Goal: Information Seeking & Learning: Learn about a topic

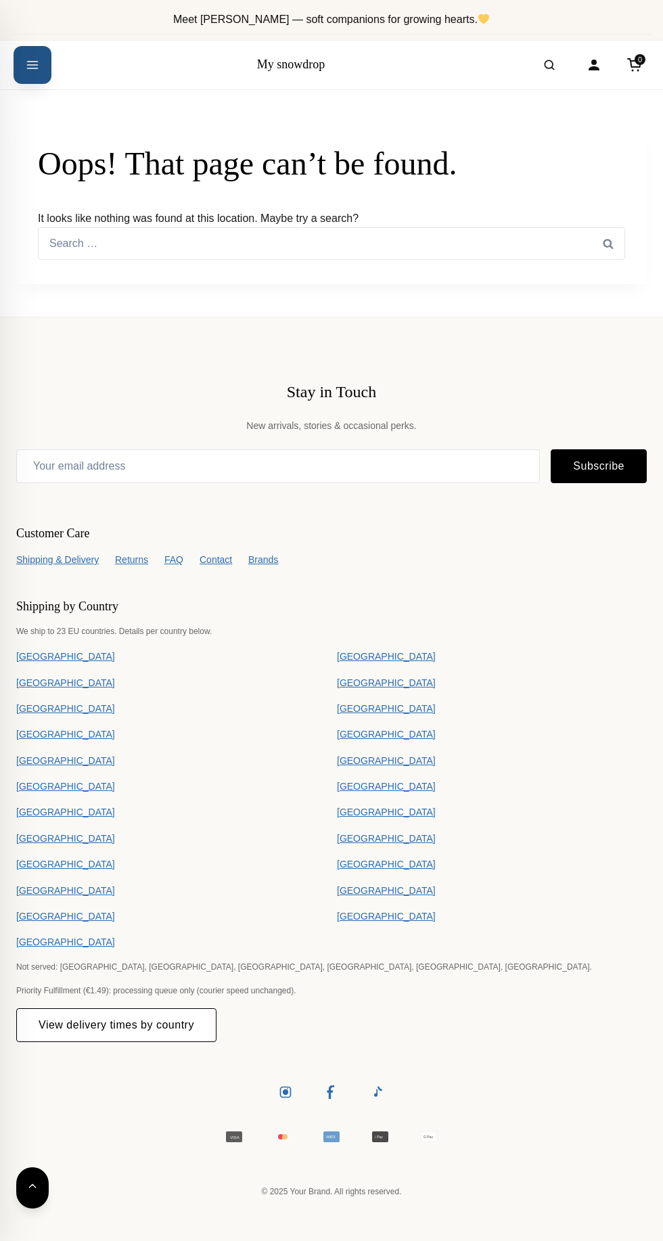
click at [41, 76] on button "Open menu" at bounding box center [33, 65] width 38 height 38
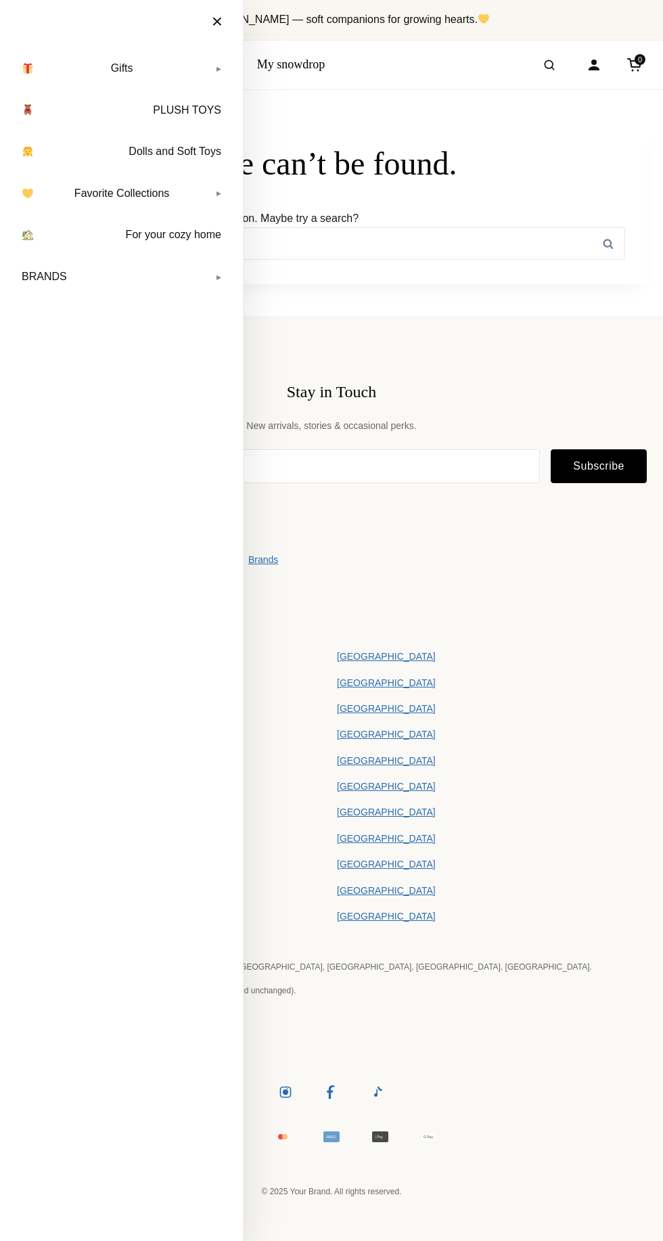
click at [219, 276] on link "BRANDS" at bounding box center [122, 277] width 216 height 34
click at [86, 322] on link "Marshyellow" at bounding box center [129, 311] width 199 height 27
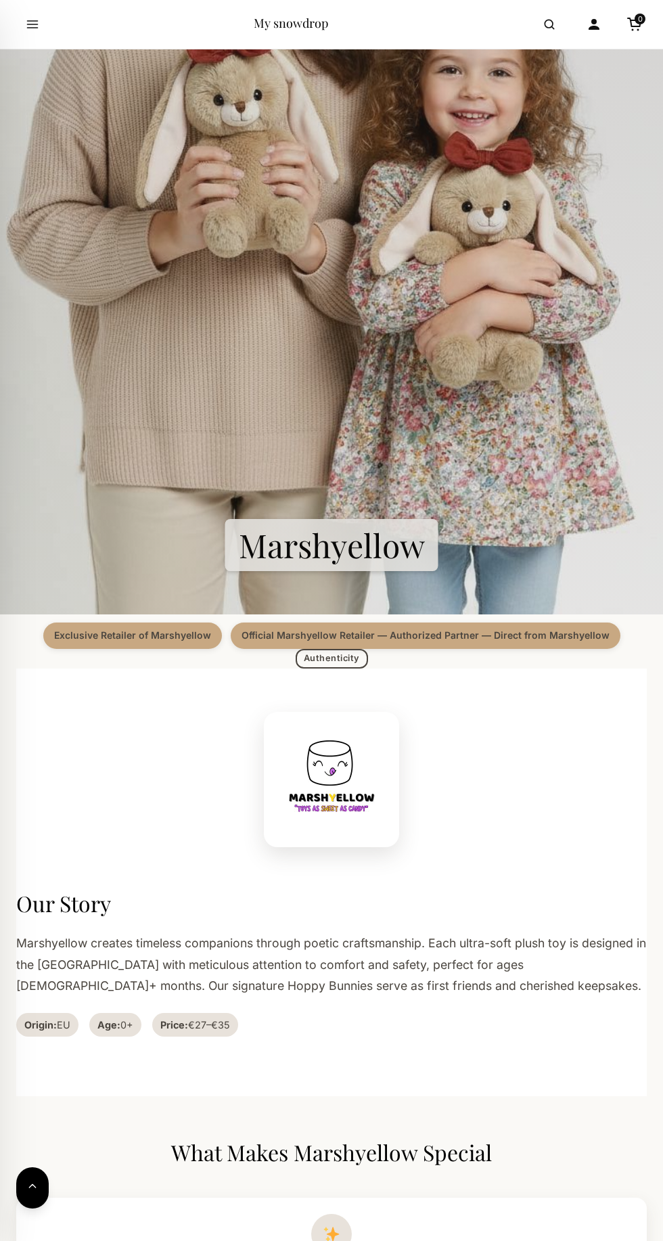
scroll to position [373, 0]
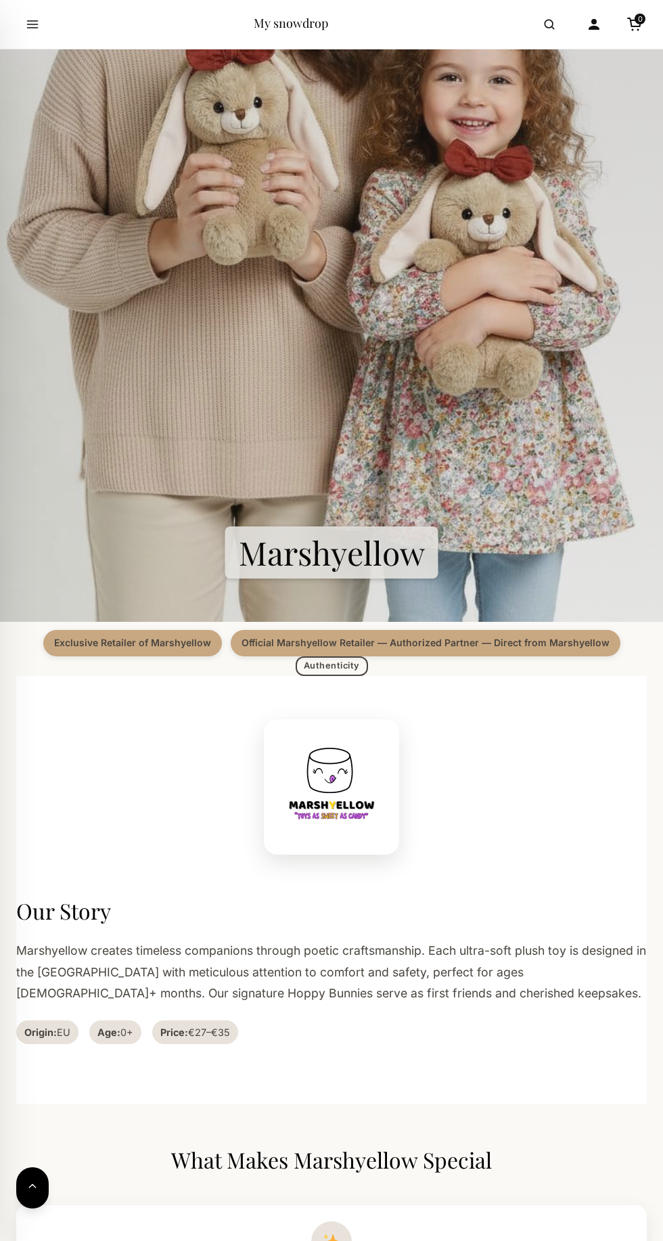
click at [406, 614] on section "Marshyellow" at bounding box center [331, 188] width 663 height 869
click at [354, 822] on img at bounding box center [331, 787] width 108 height 108
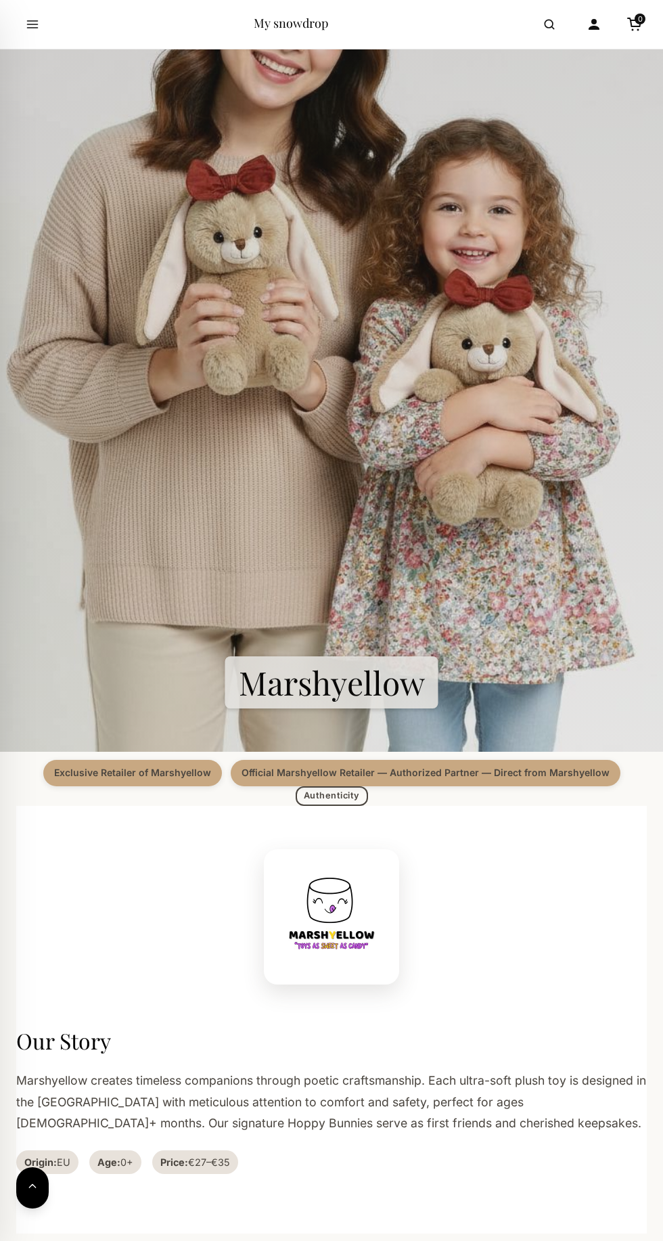
scroll to position [0, 0]
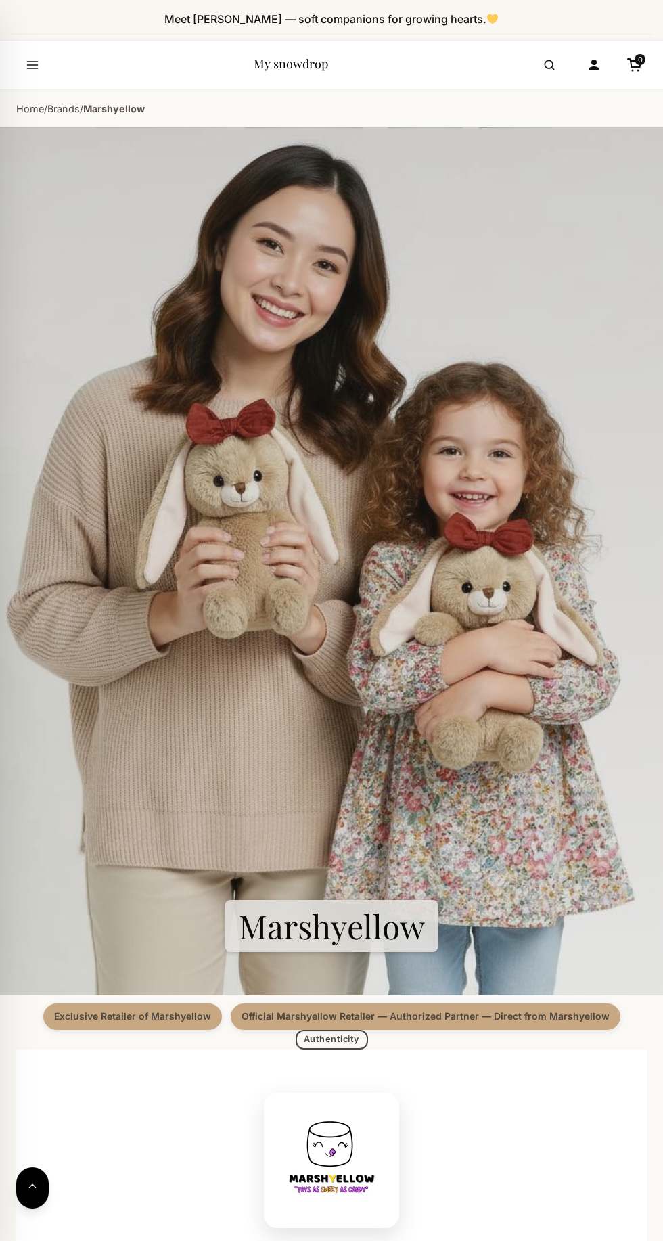
click at [382, 718] on section "Marshyellow" at bounding box center [331, 561] width 663 height 869
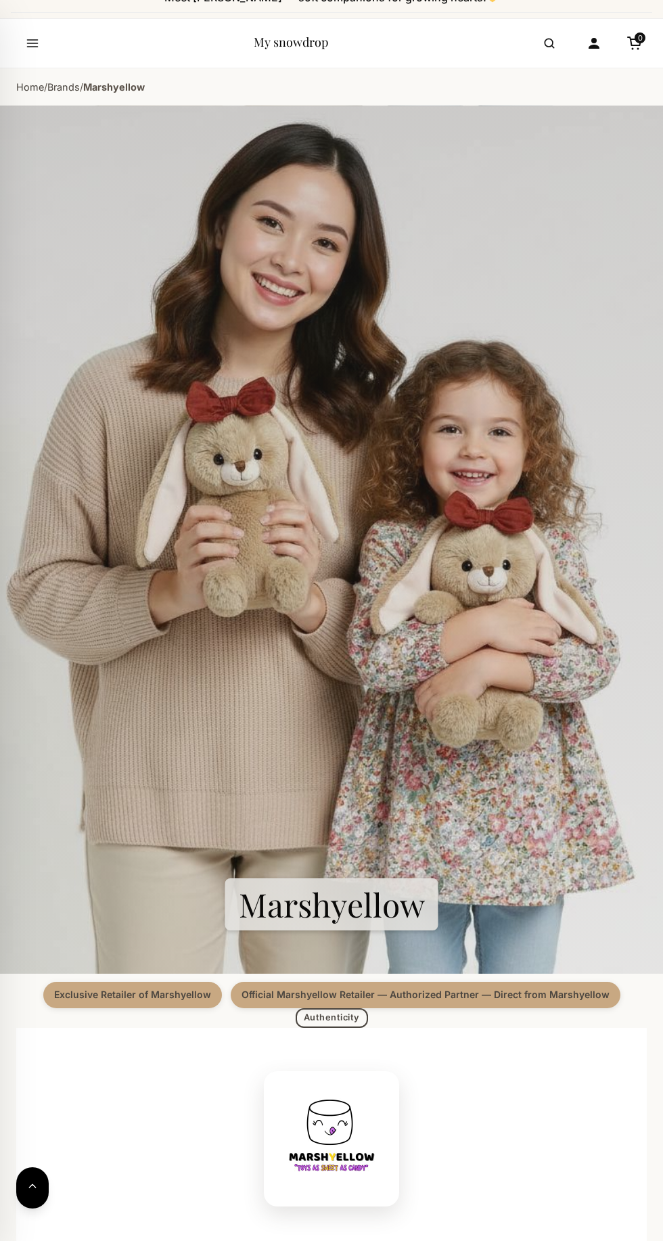
scroll to position [49, 0]
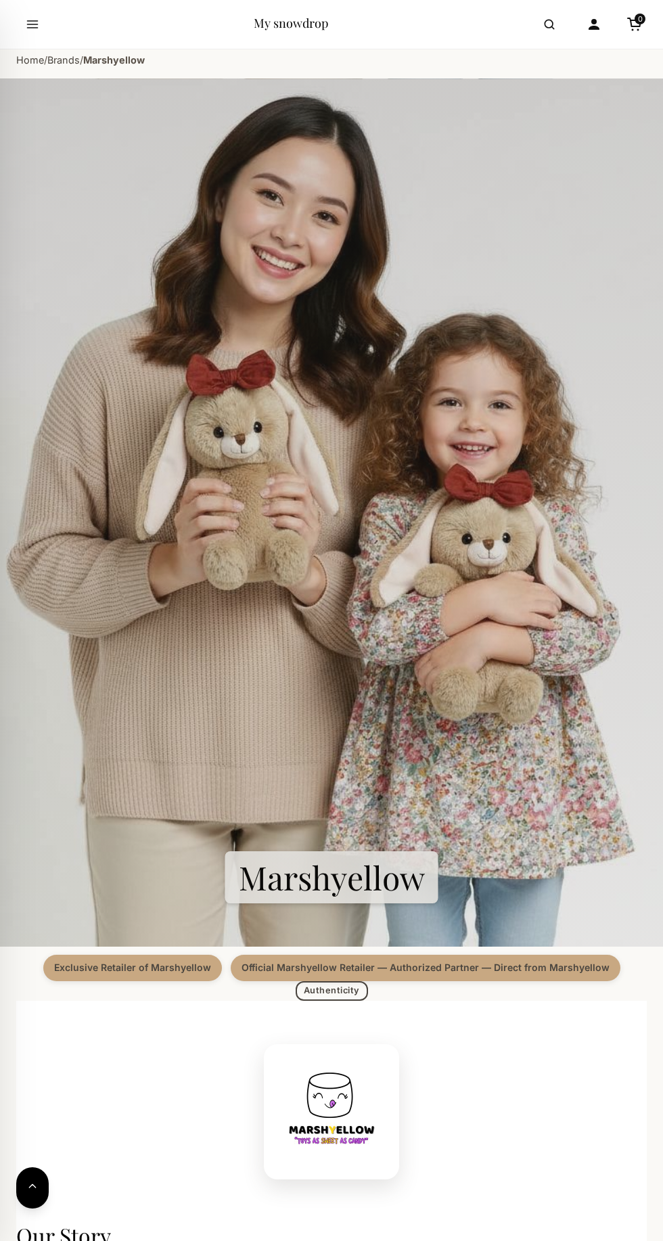
click at [348, 1001] on link "Authenticity" at bounding box center [332, 991] width 72 height 20
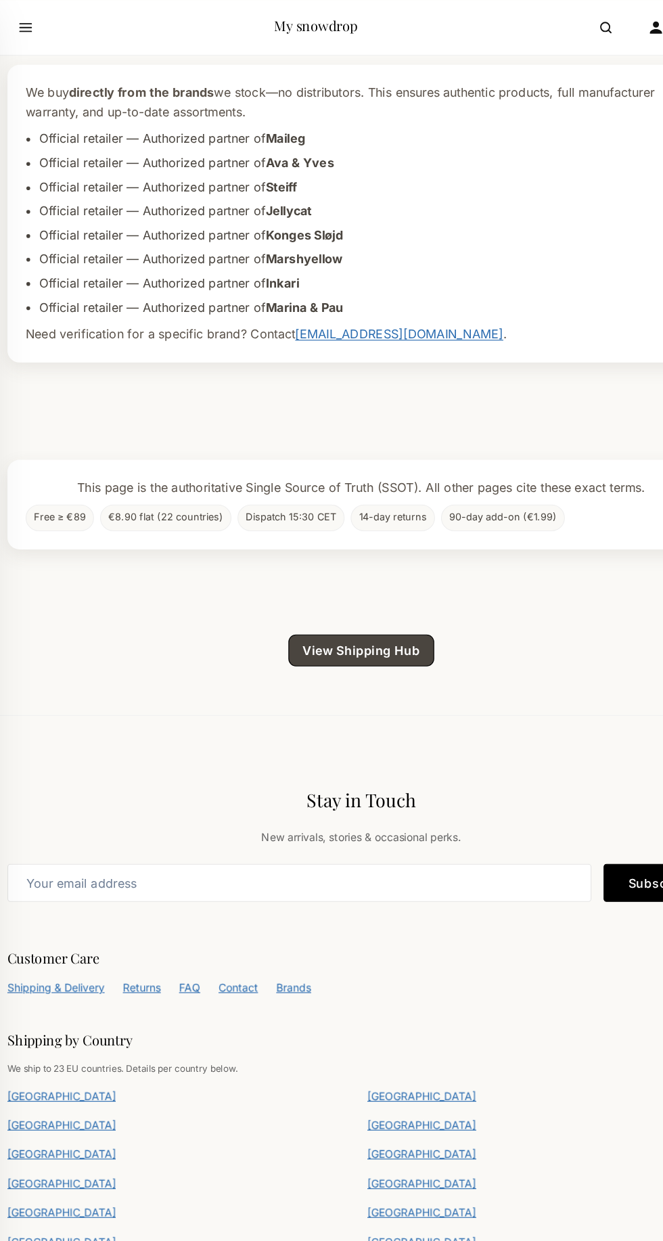
scroll to position [3760, 0]
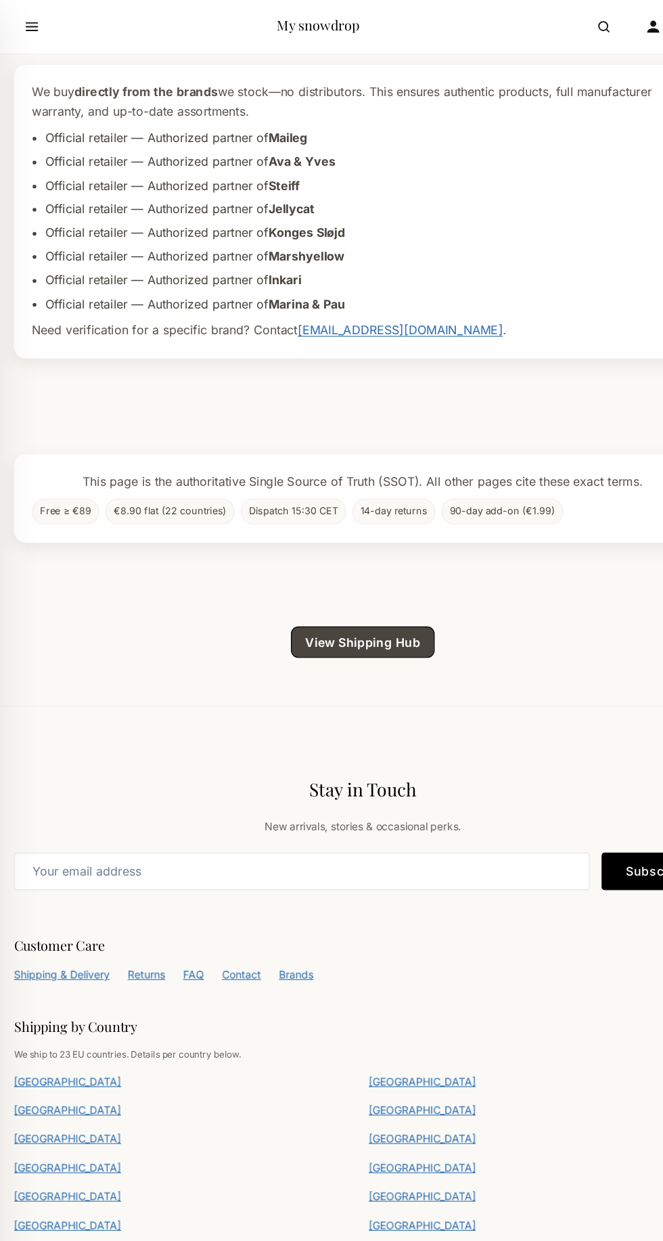
click at [353, 595] on link "View Shipping Hub" at bounding box center [332, 580] width 131 height 28
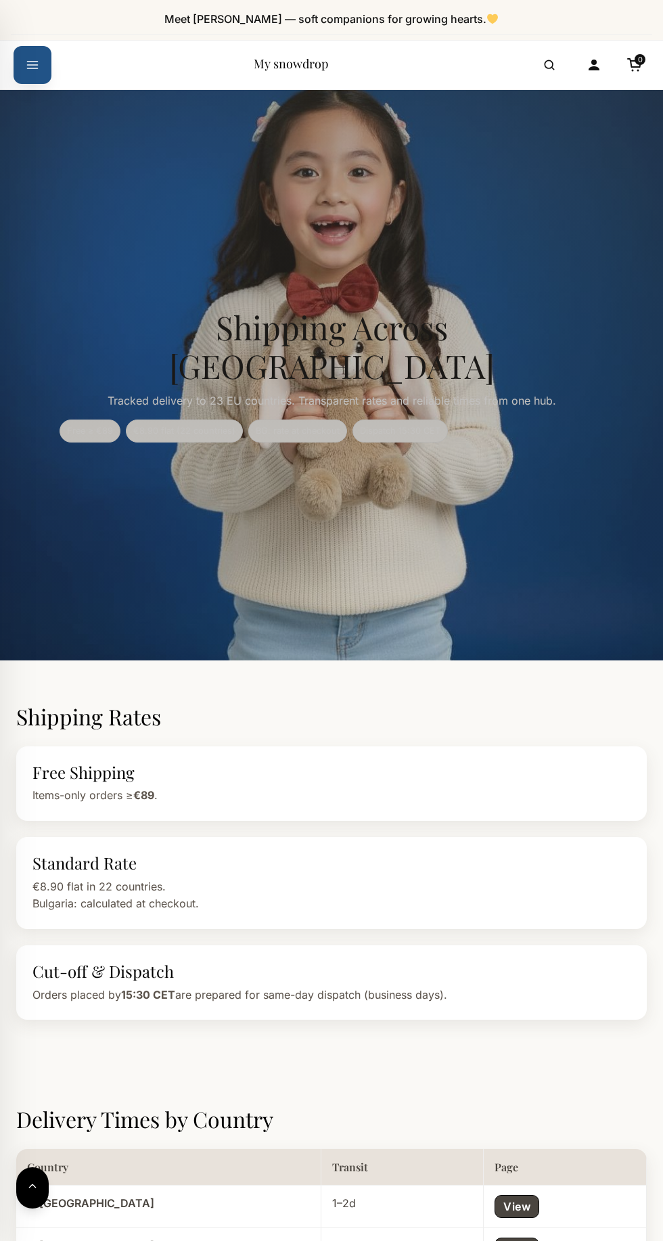
click at [31, 62] on icon "Open menu" at bounding box center [33, 65] width 14 height 24
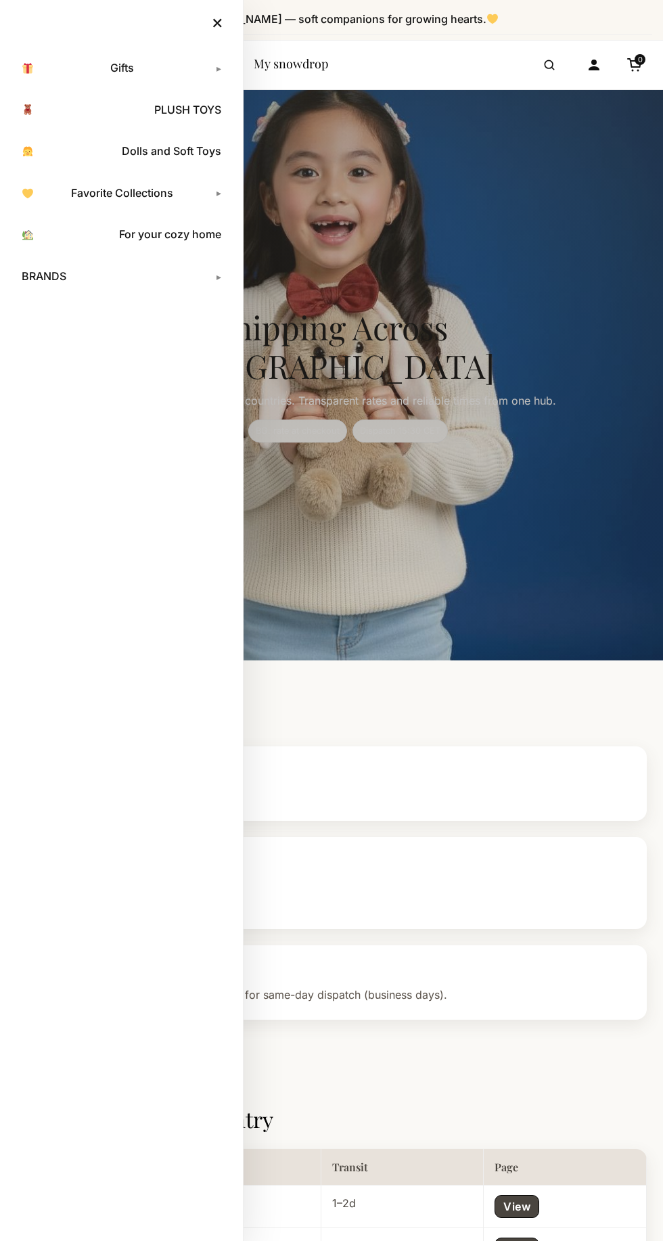
click at [219, 276] on link "BRANDS" at bounding box center [122, 277] width 216 height 34
click at [53, 342] on link "Maileg" at bounding box center [129, 338] width 199 height 27
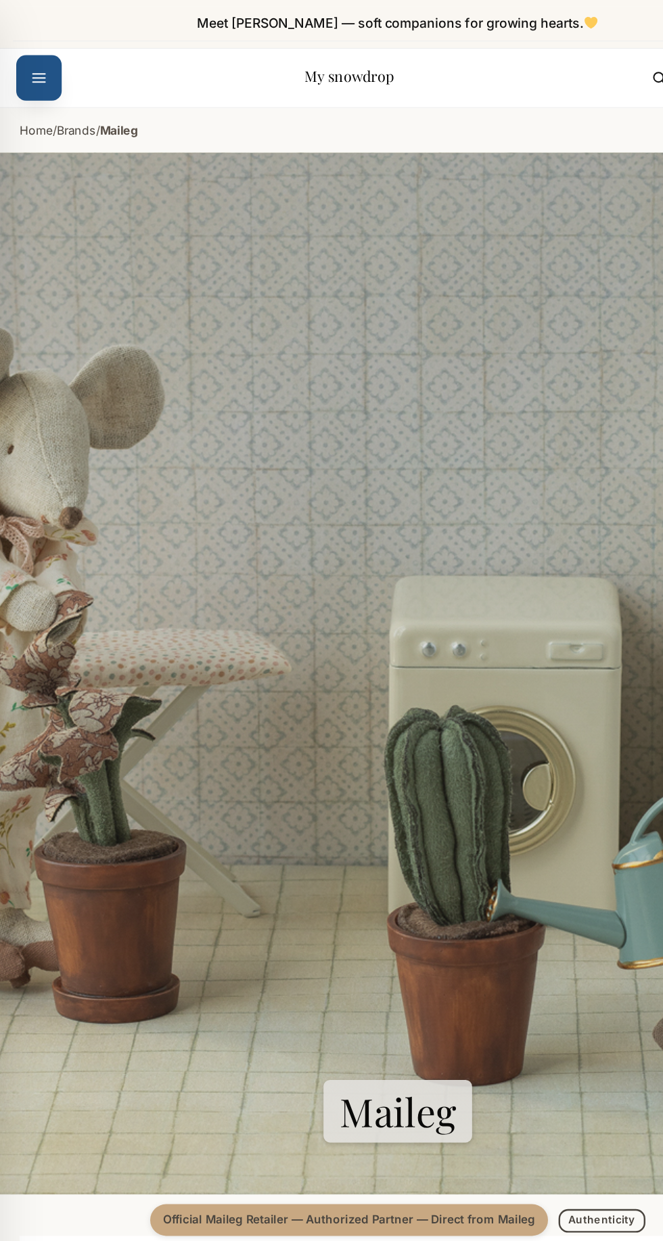
click at [27, 60] on icon "Open menu" at bounding box center [33, 65] width 14 height 24
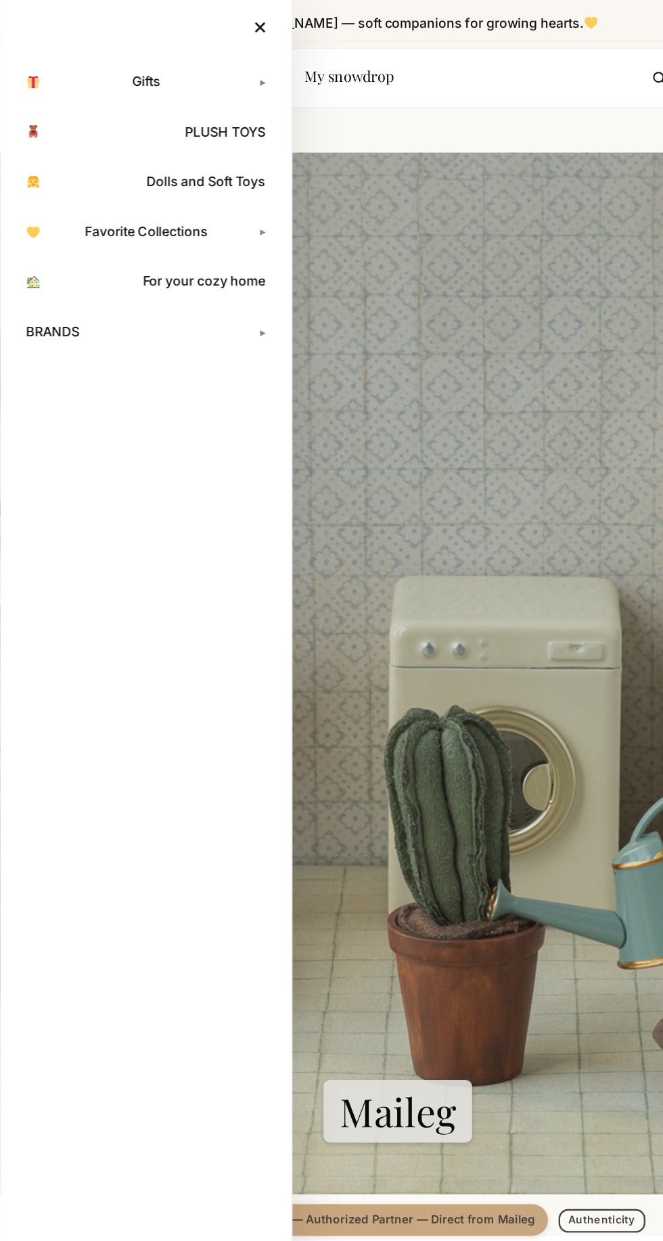
click at [214, 275] on link "BRANDS" at bounding box center [122, 277] width 216 height 34
click at [87, 390] on link "Konges Sløjd" at bounding box center [129, 392] width 199 height 27
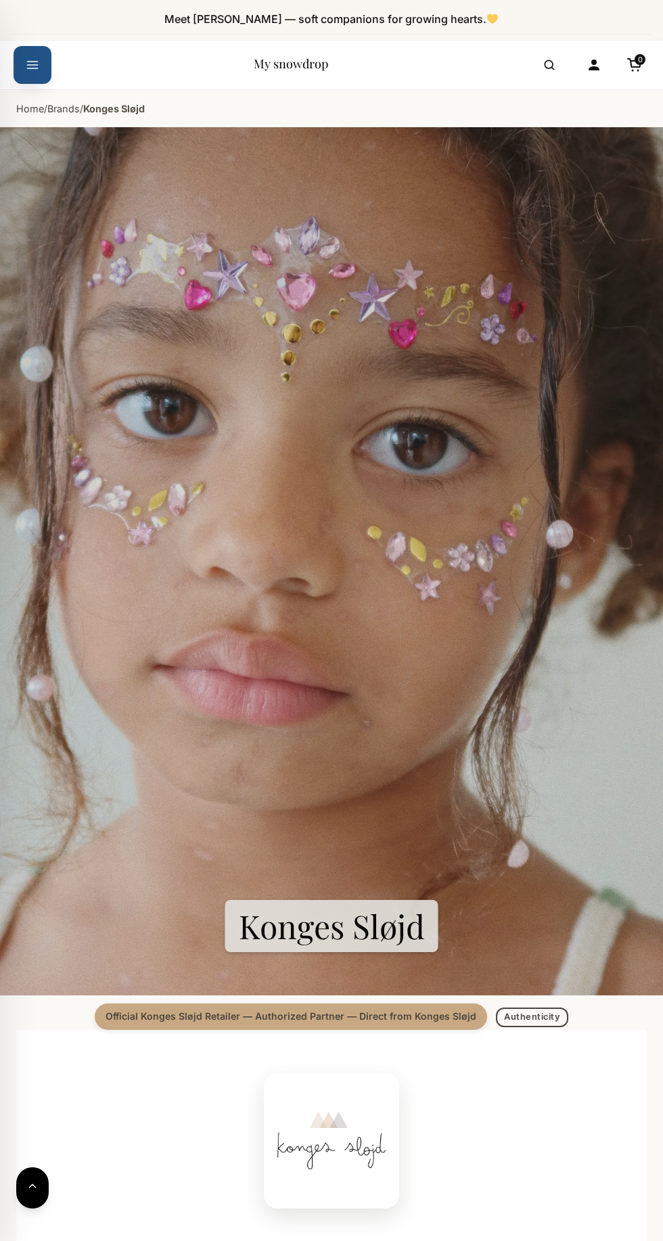
click at [33, 47] on button "Open menu" at bounding box center [33, 65] width 38 height 38
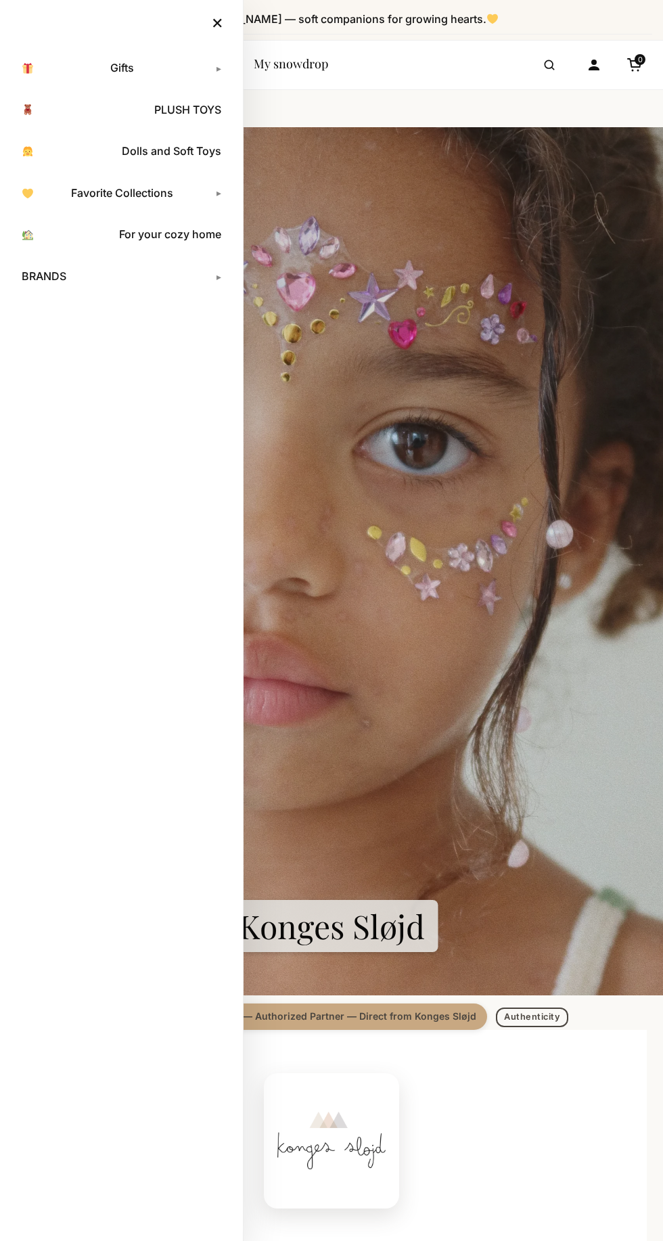
click at [173, 239] on link "For your cozy home" at bounding box center [122, 235] width 216 height 34
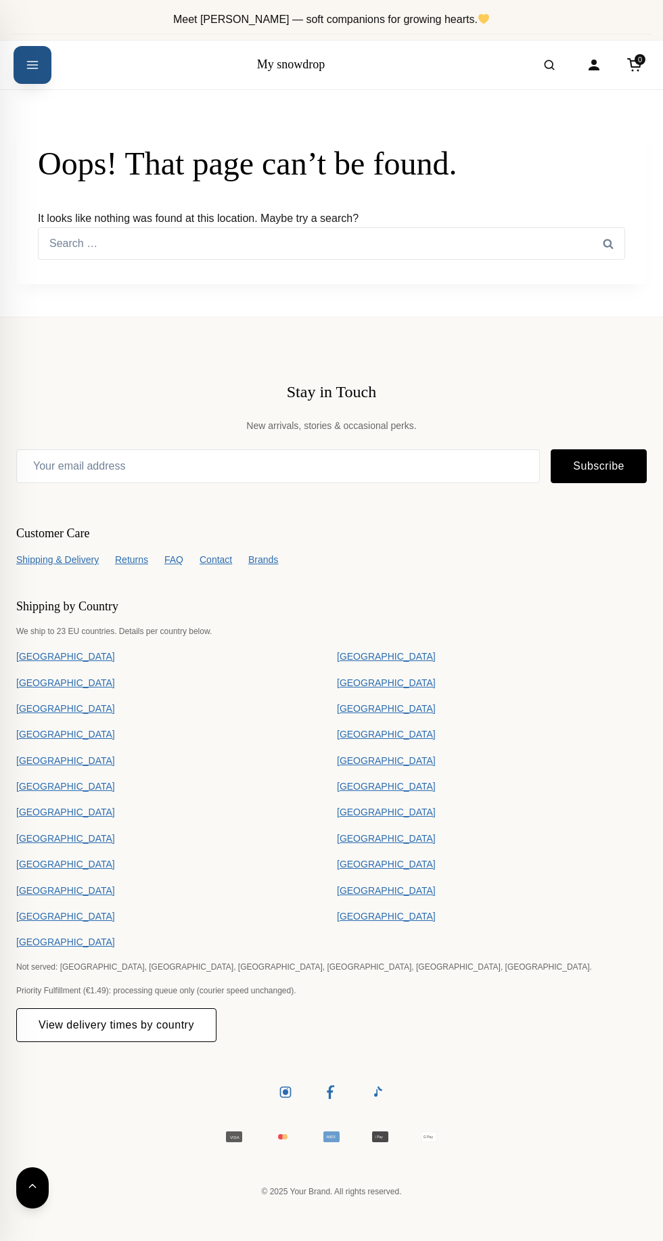
click at [45, 74] on button "Open menu" at bounding box center [33, 65] width 38 height 38
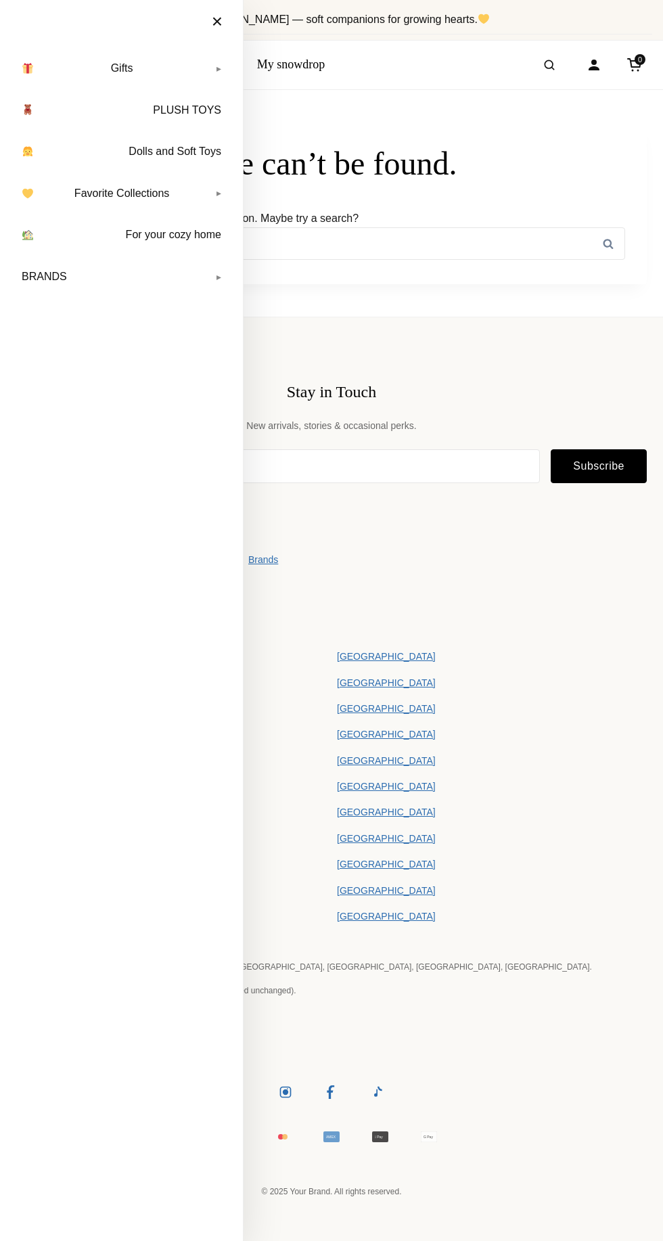
click at [206, 110] on link "PLUSH TOYS" at bounding box center [122, 110] width 216 height 34
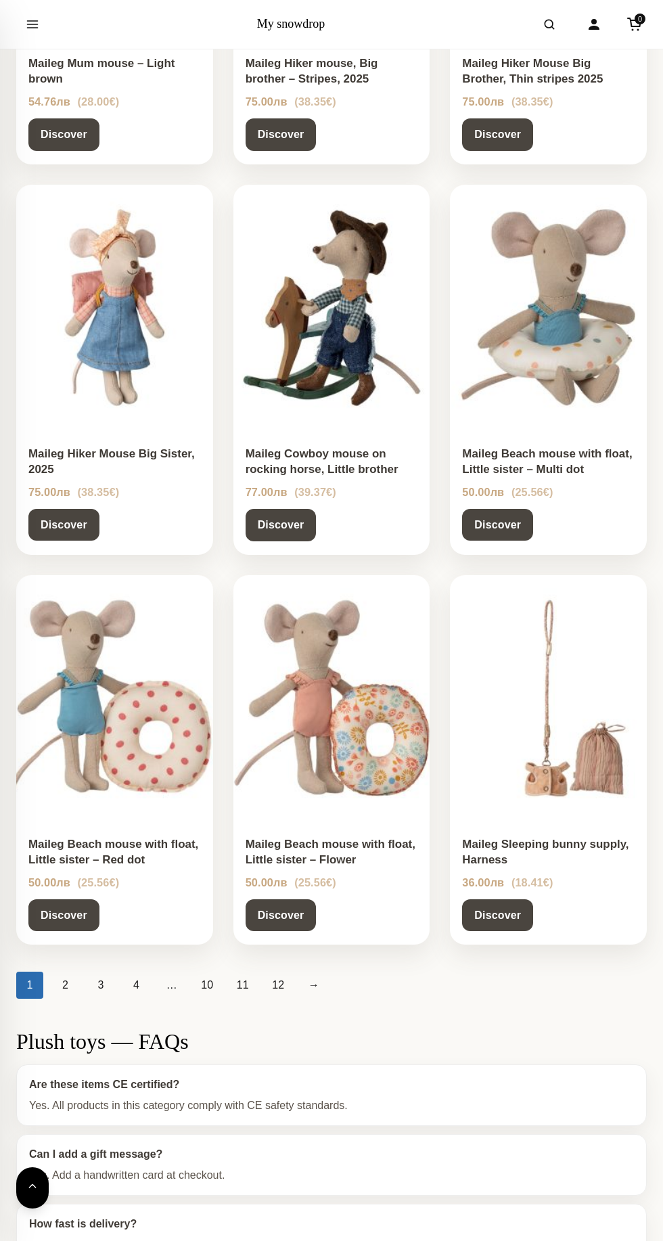
scroll to position [867, 0]
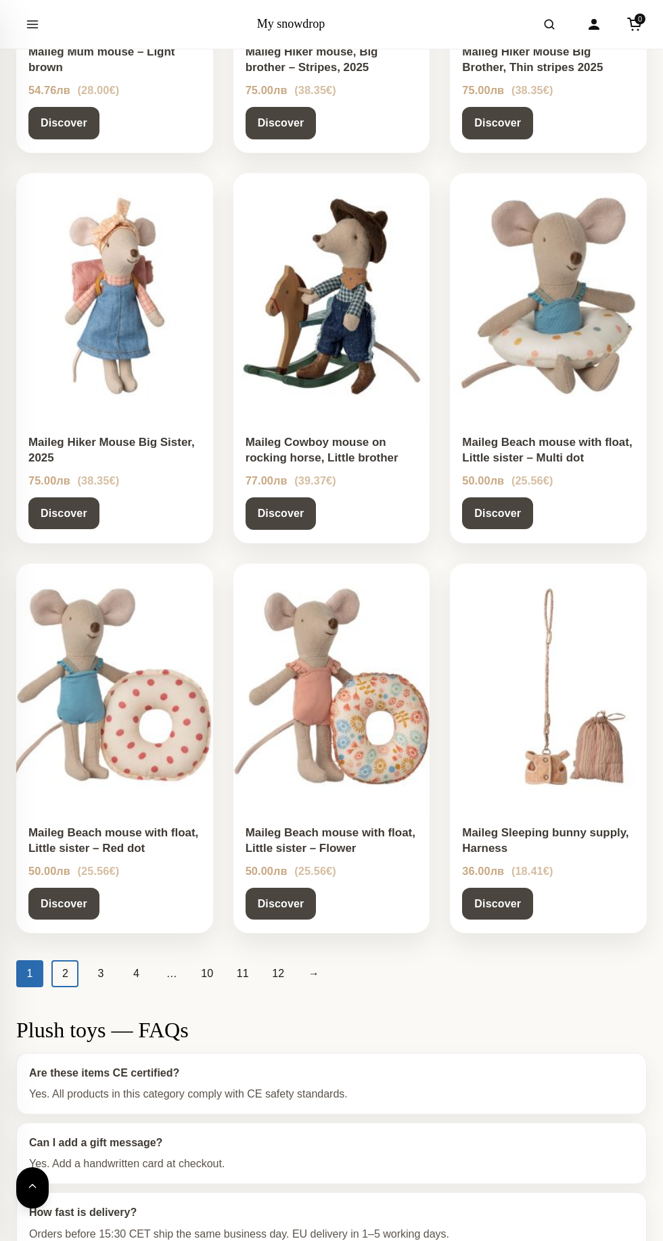
click at [65, 971] on link "2" at bounding box center [64, 973] width 27 height 27
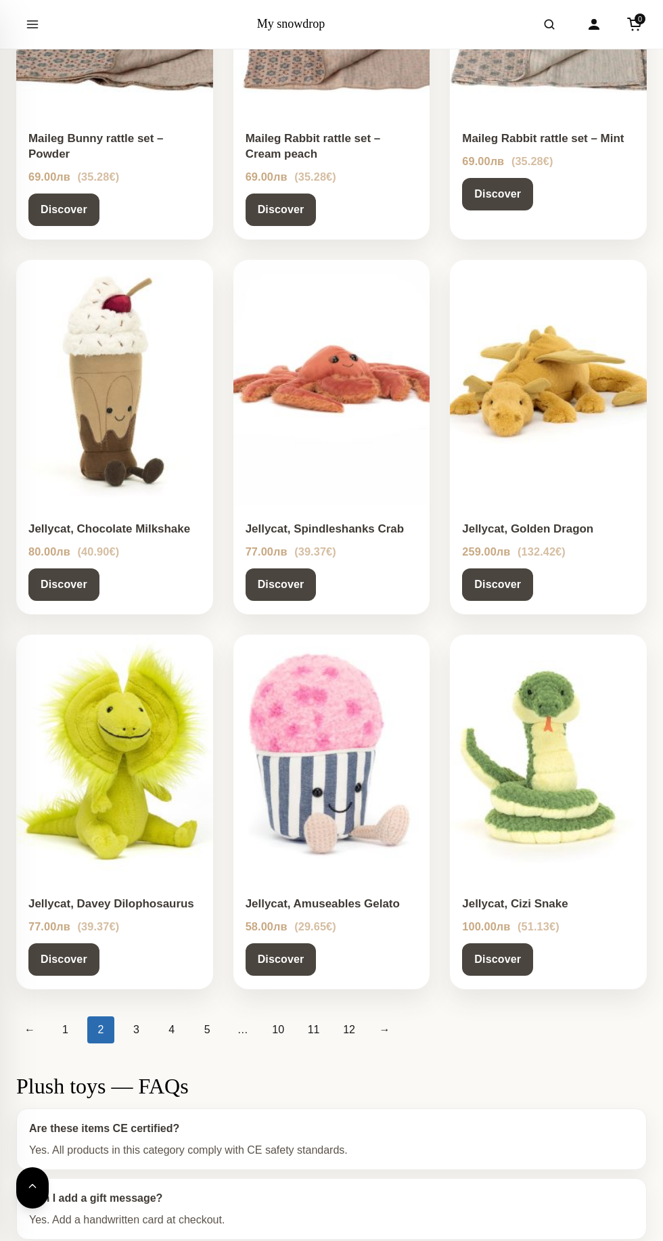
scroll to position [782, 0]
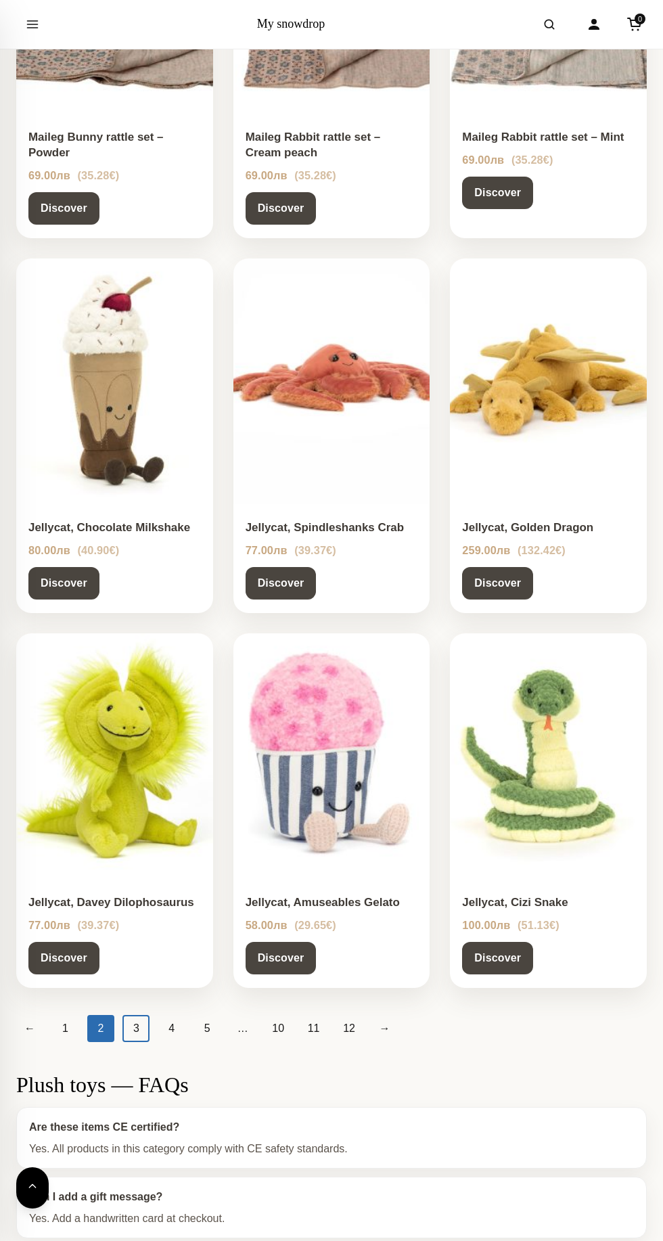
click at [135, 1026] on link "3" at bounding box center [135, 1028] width 27 height 27
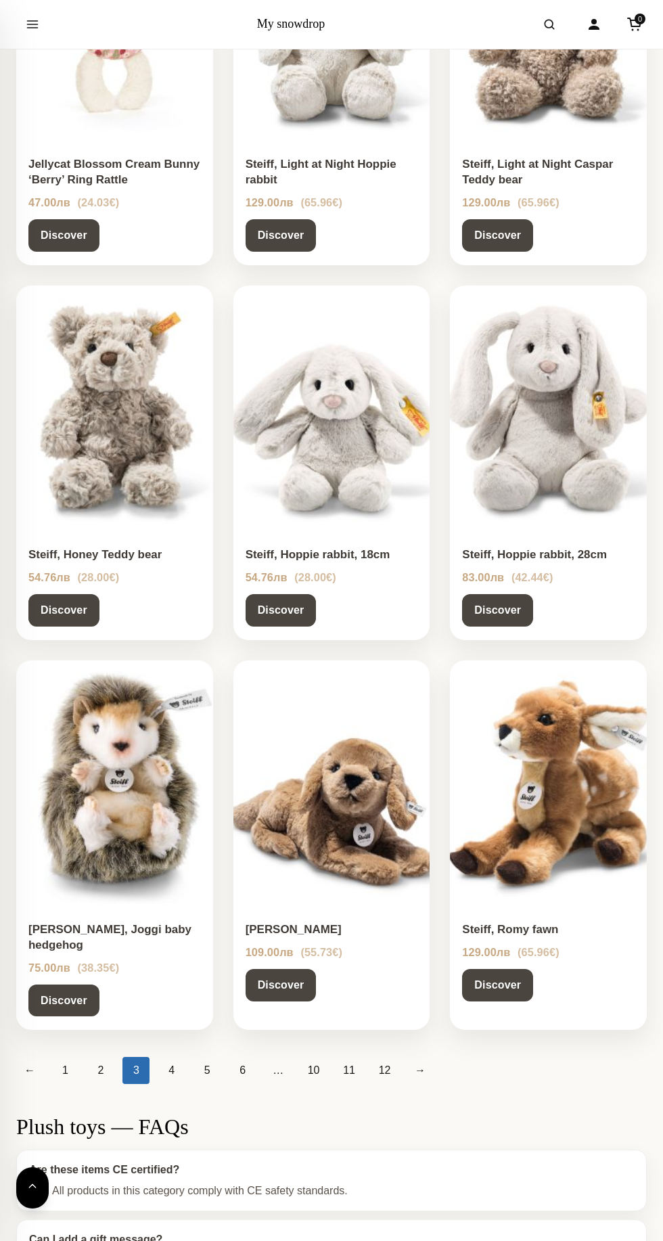
scroll to position [756, 0]
click at [170, 1056] on link "4" at bounding box center [171, 1069] width 27 height 27
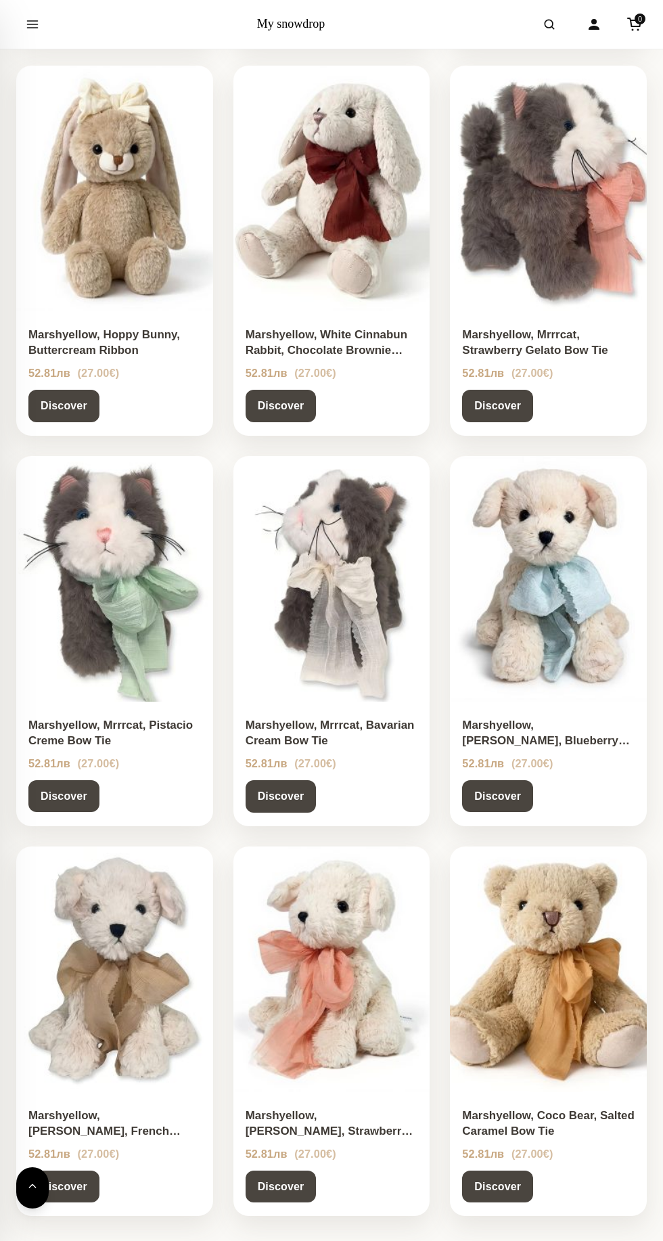
scroll to position [589, 0]
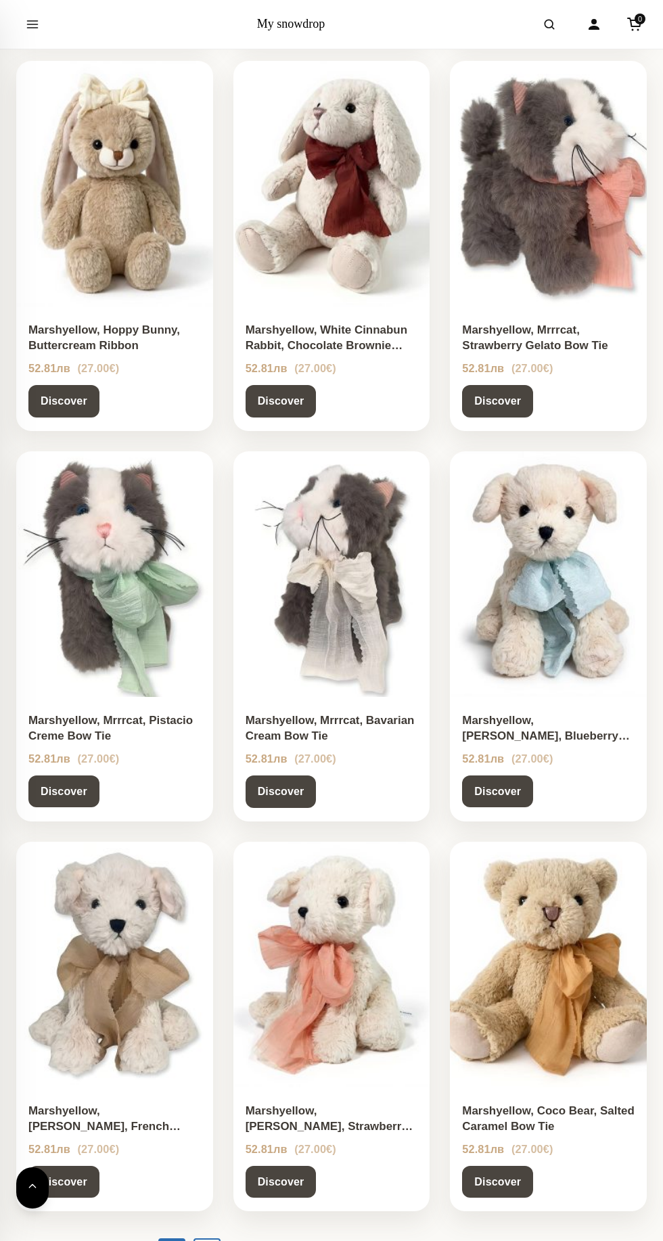
click at [205, 1240] on link "5" at bounding box center [206, 1251] width 27 height 27
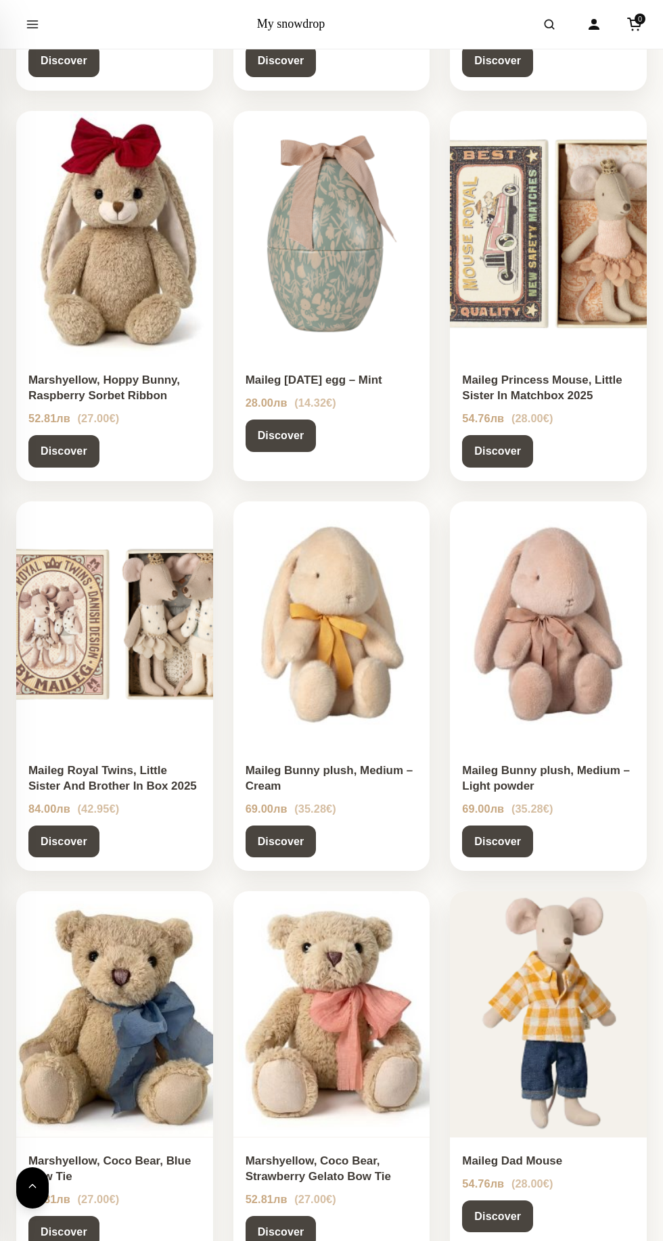
scroll to position [690, 0]
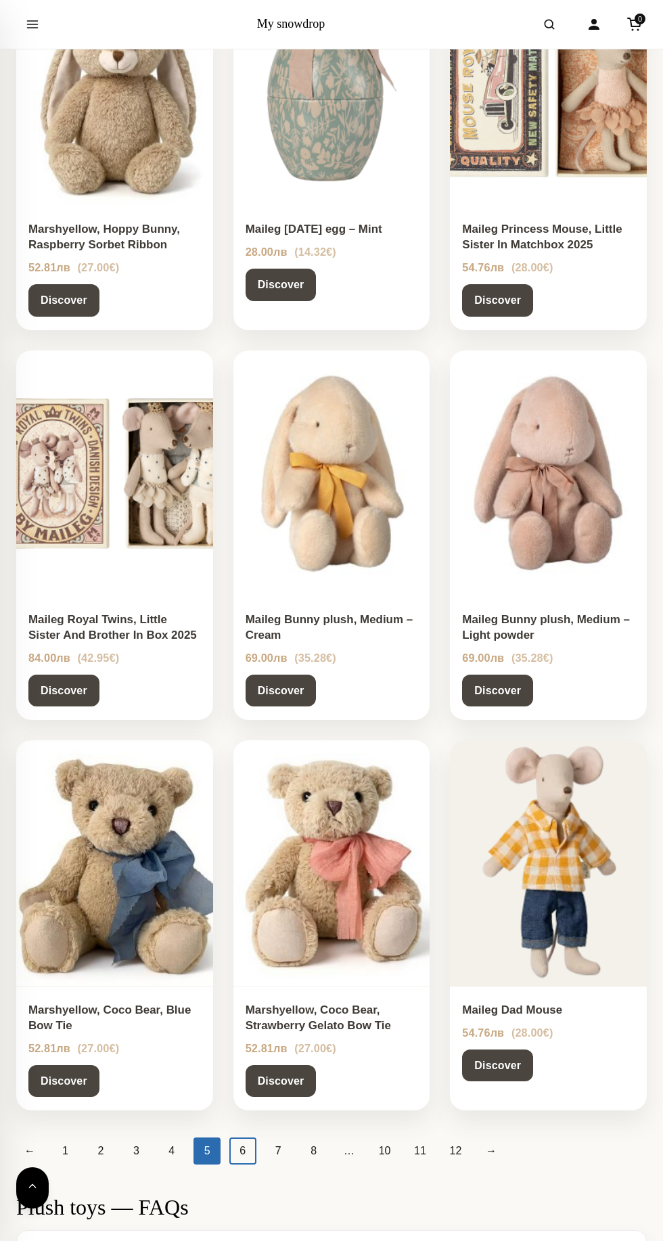
click at [240, 1149] on link "6" at bounding box center [242, 1150] width 27 height 27
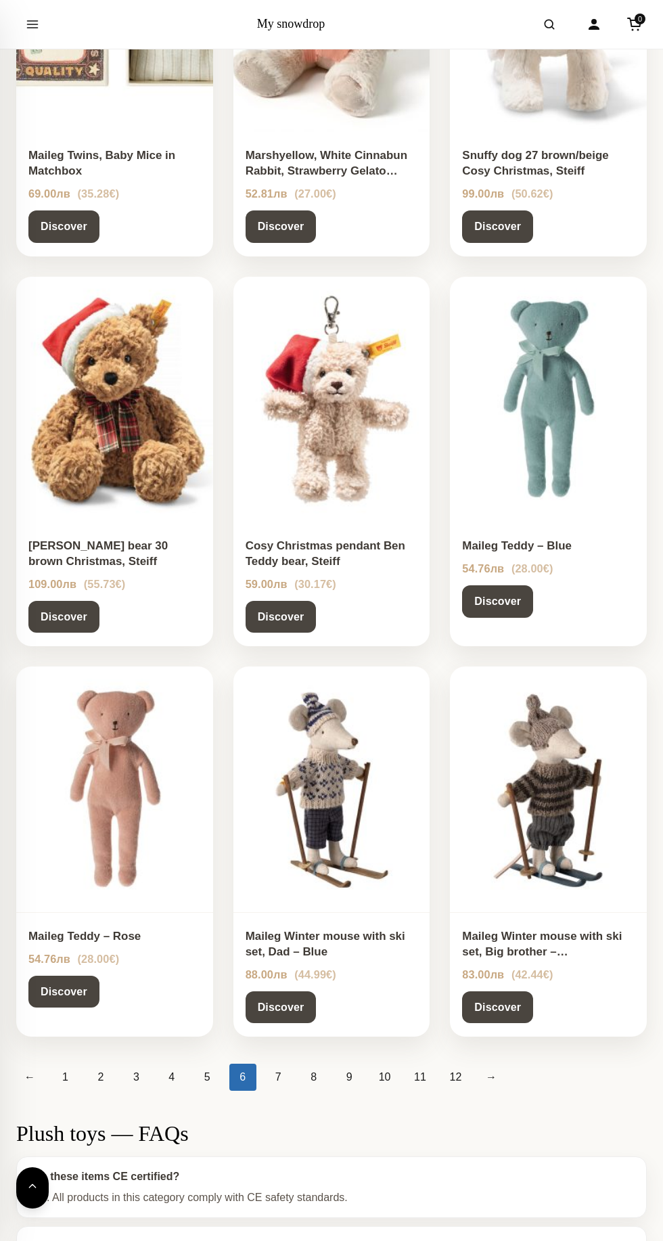
scroll to position [798, 0]
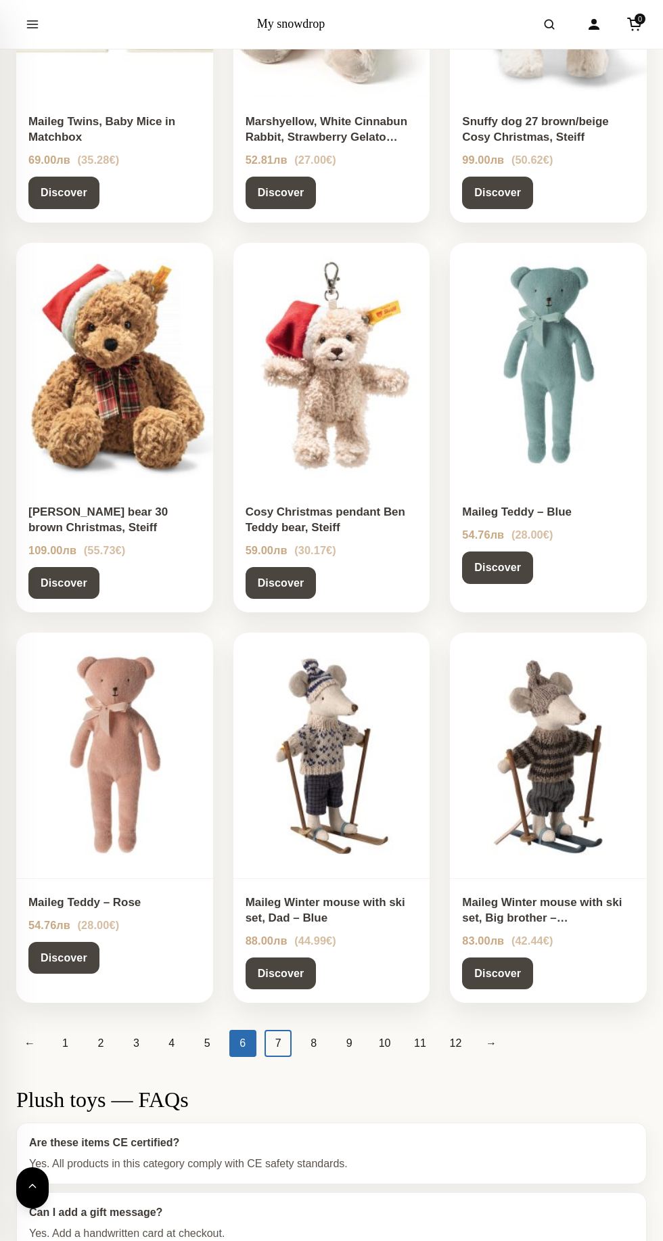
click at [275, 1042] on link "7" at bounding box center [278, 1043] width 27 height 27
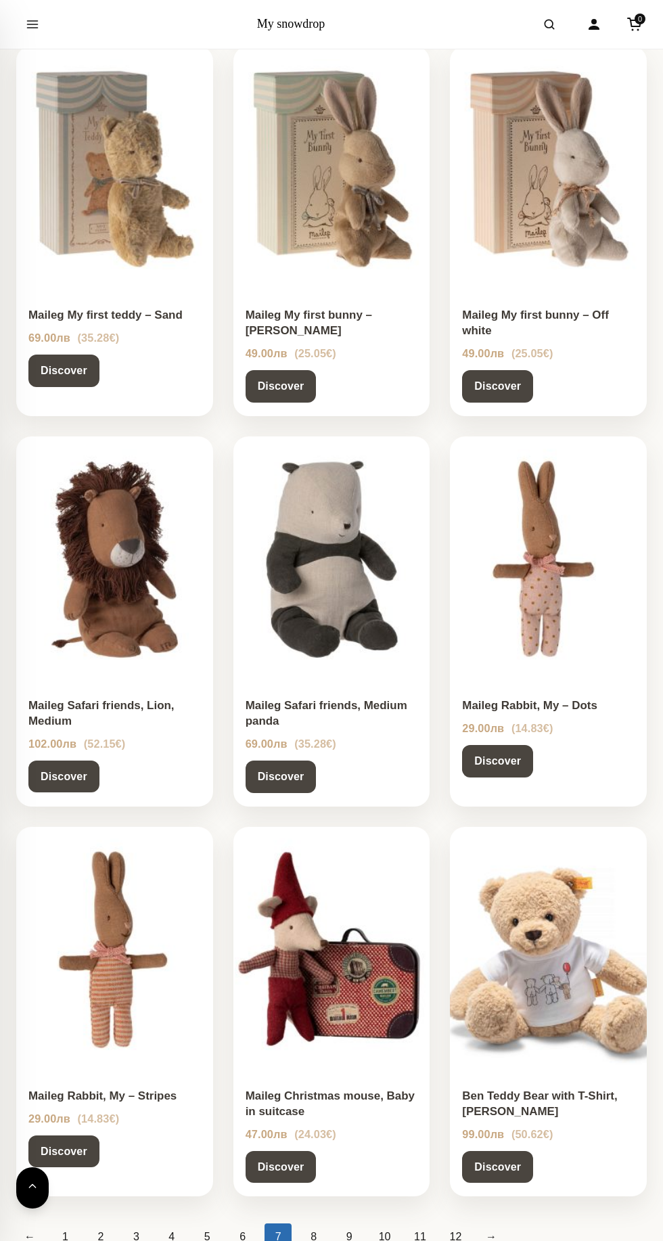
scroll to position [608, 0]
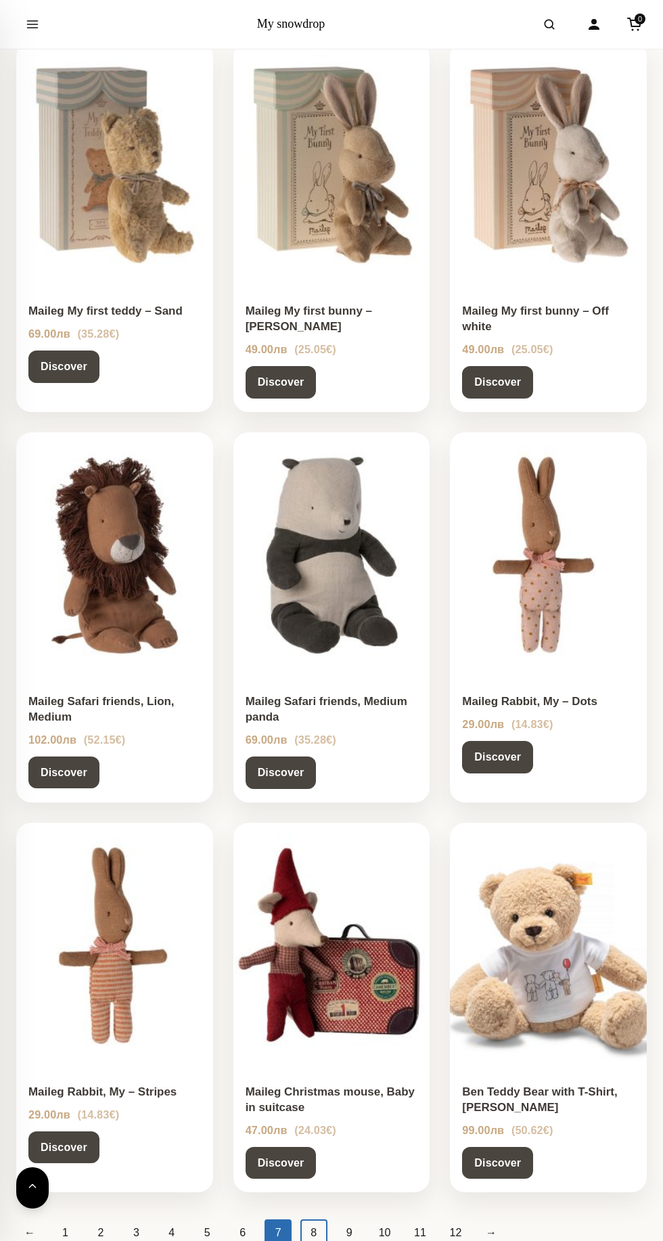
click at [311, 1219] on link "8" at bounding box center [313, 1232] width 27 height 27
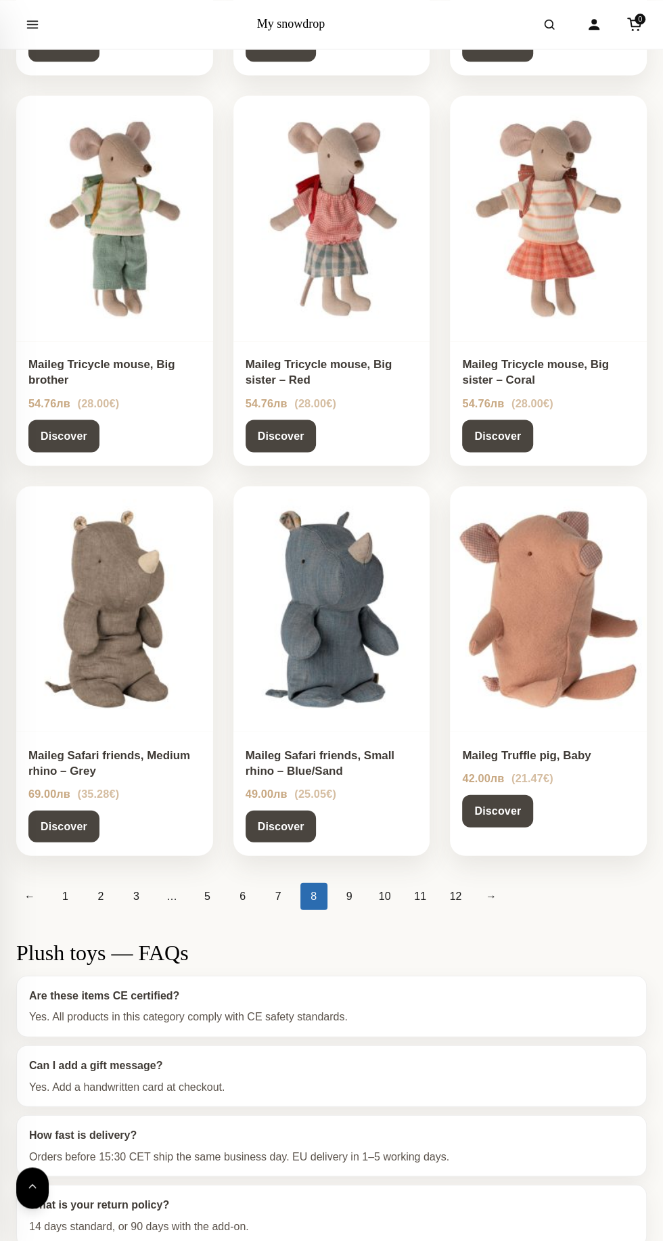
scroll to position [948, 0]
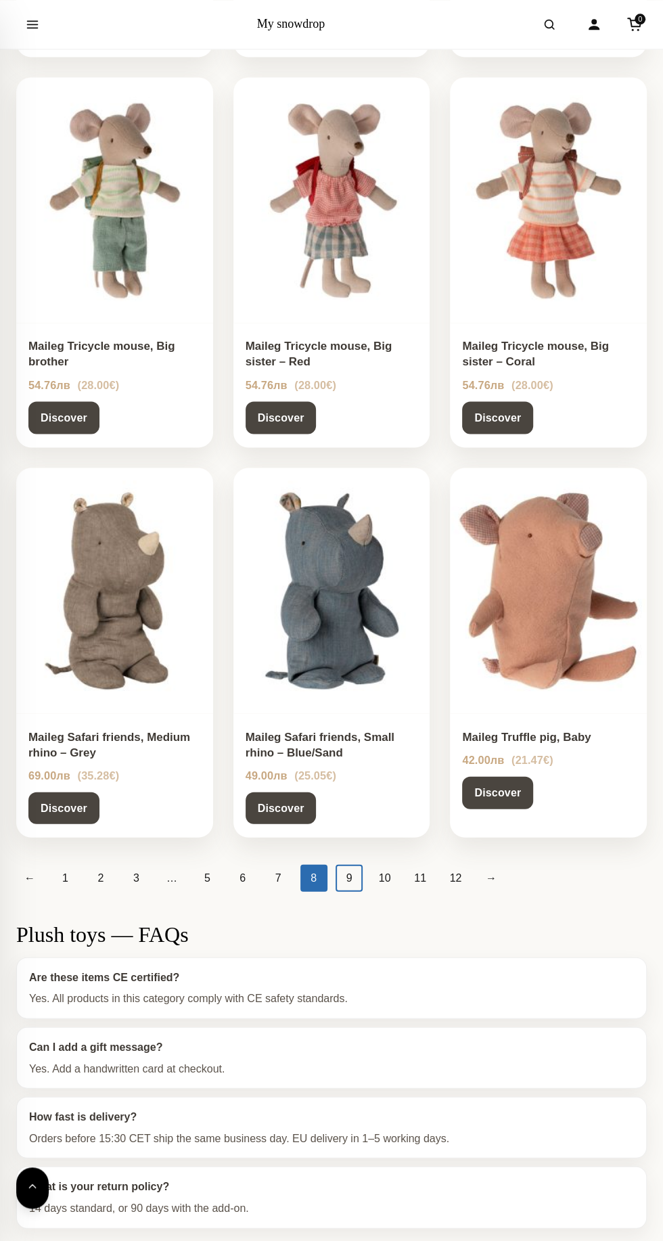
click at [346, 876] on link "9" at bounding box center [349, 877] width 27 height 27
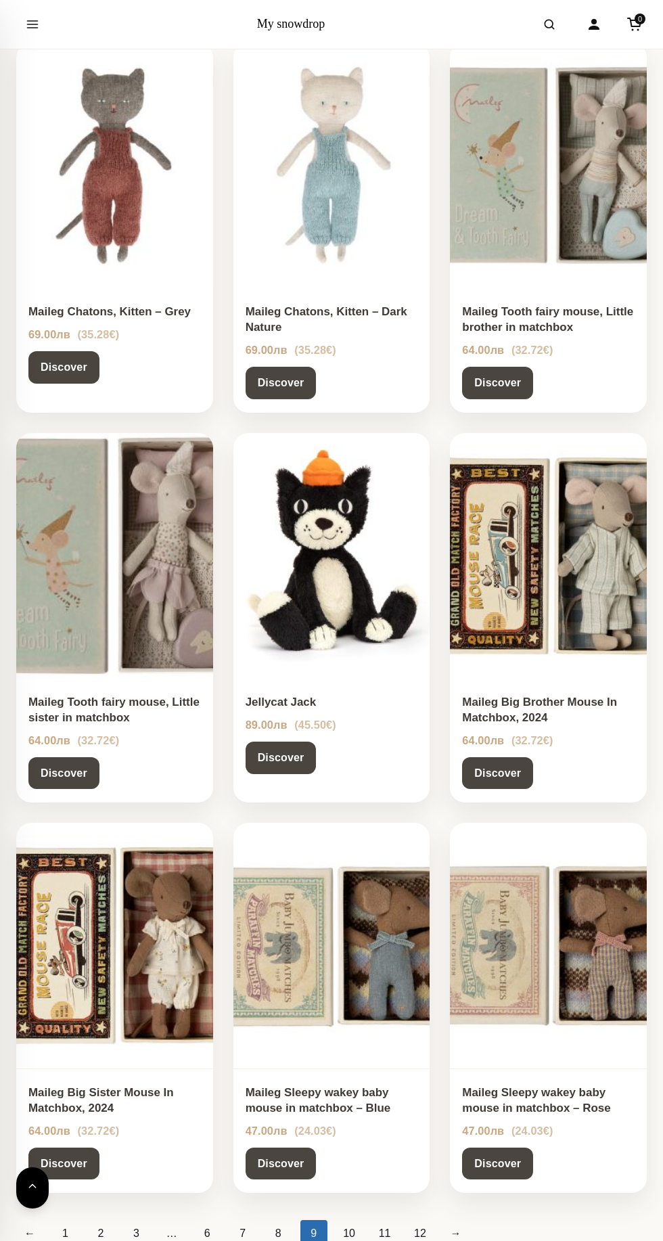
scroll to position [610, 0]
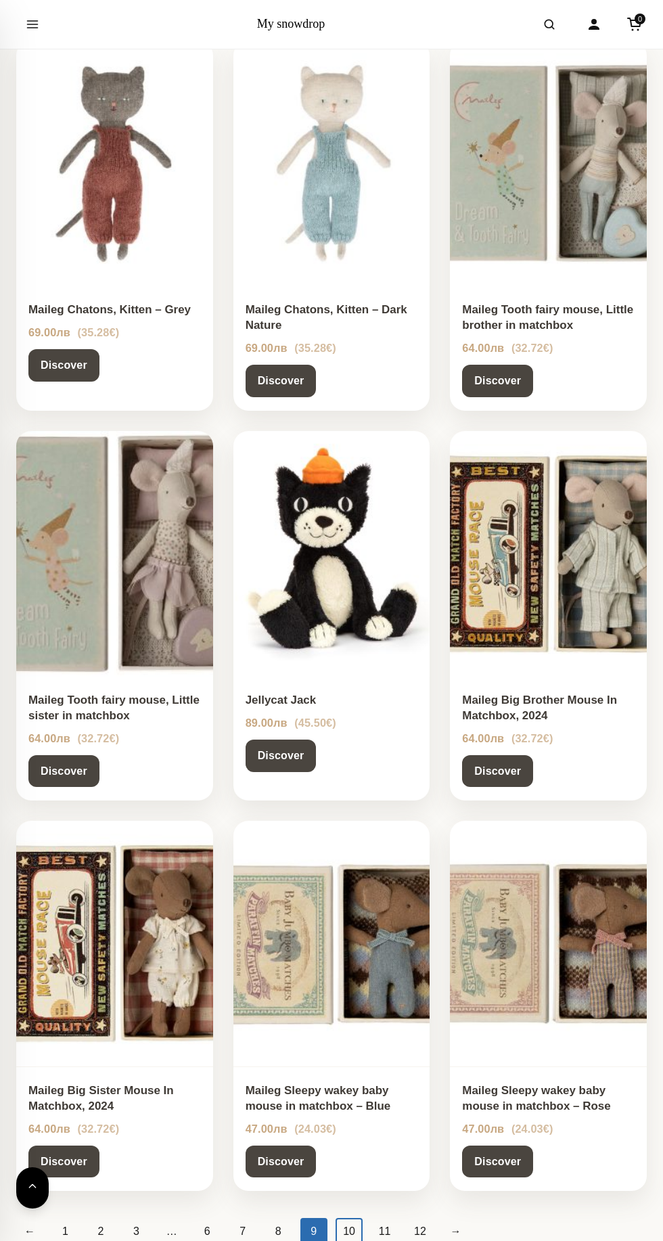
click at [346, 1229] on link "10" at bounding box center [349, 1231] width 27 height 27
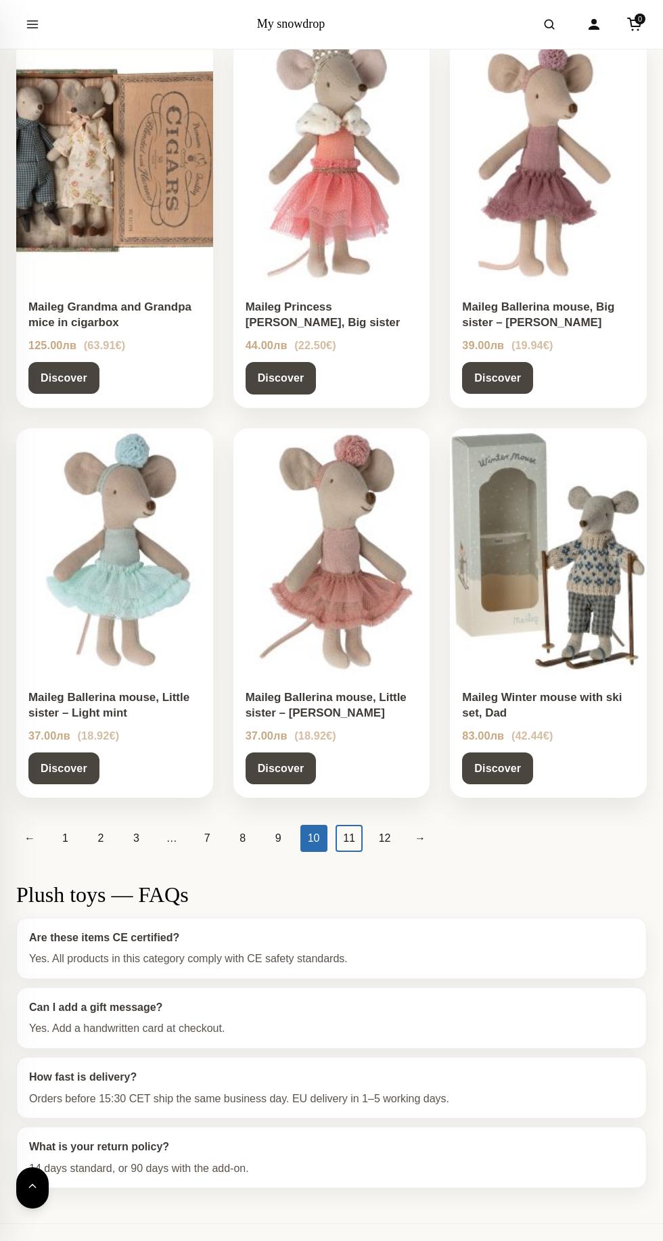
click at [346, 838] on link "11" at bounding box center [349, 838] width 27 height 27
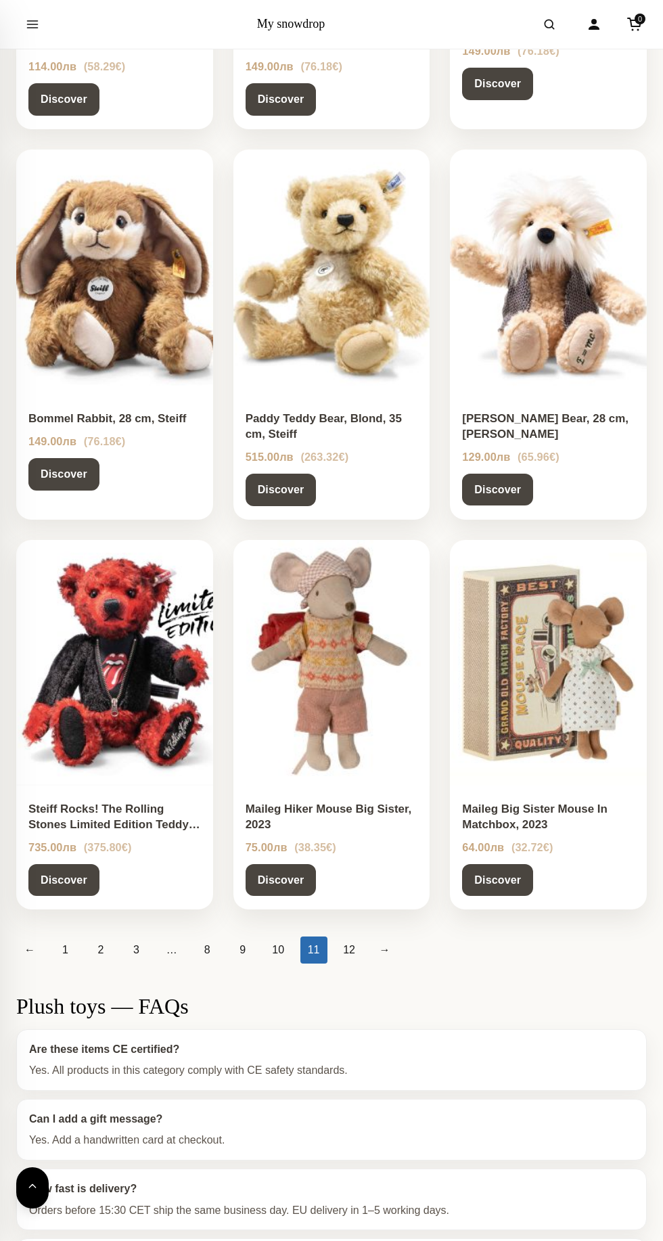
scroll to position [921, 0]
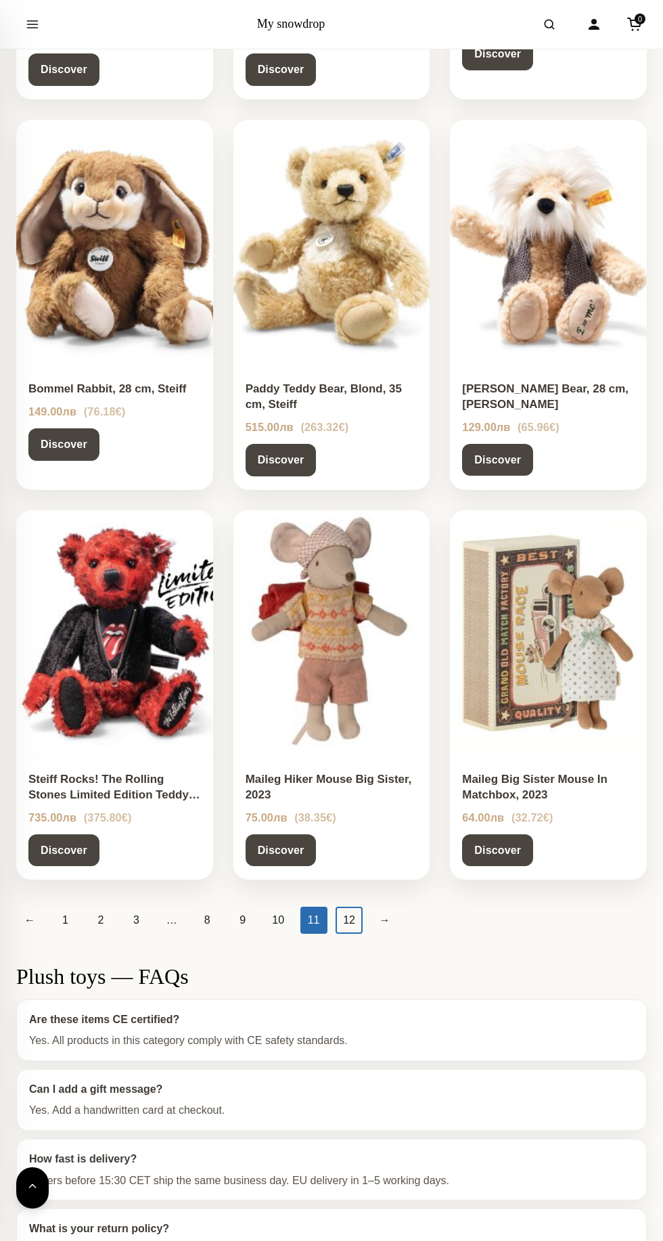
click at [348, 921] on link "12" at bounding box center [349, 920] width 27 height 27
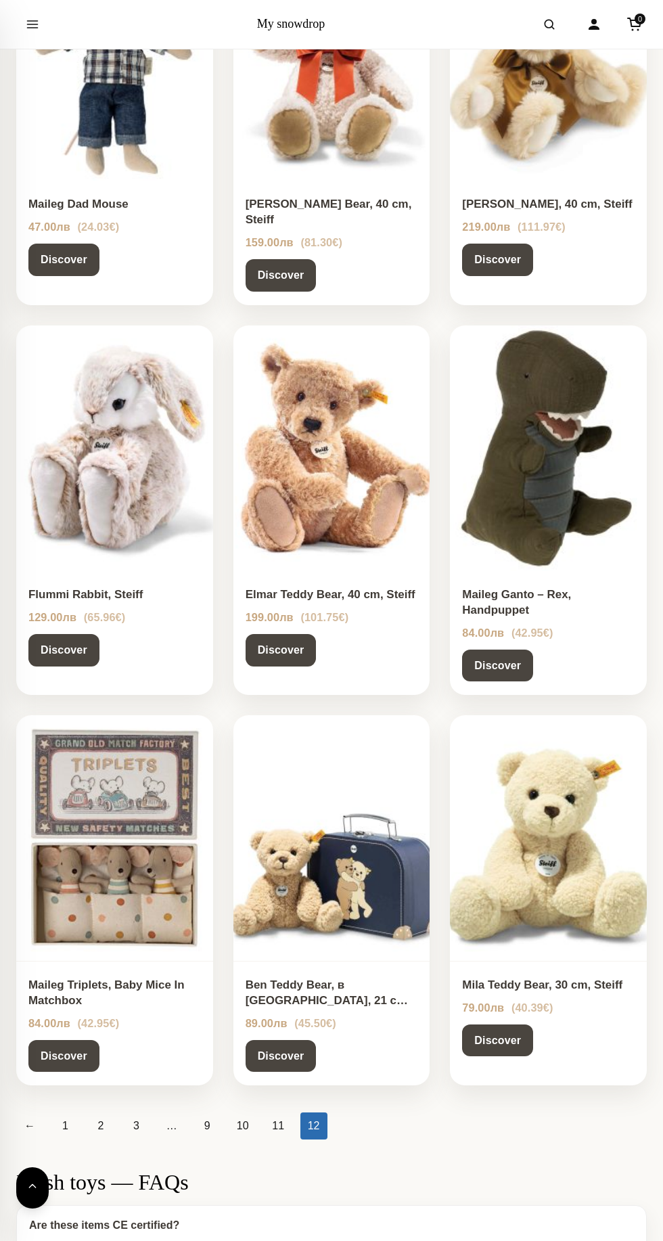
scroll to position [723, 0]
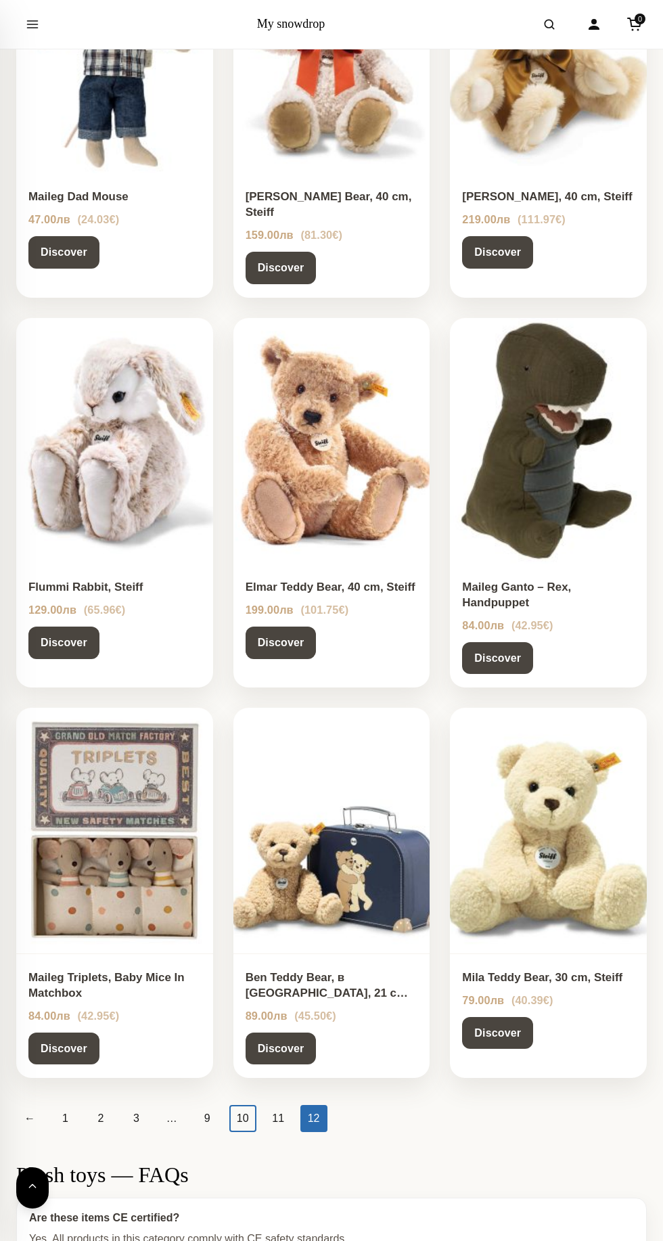
click at [233, 1105] on link "10" at bounding box center [242, 1118] width 27 height 27
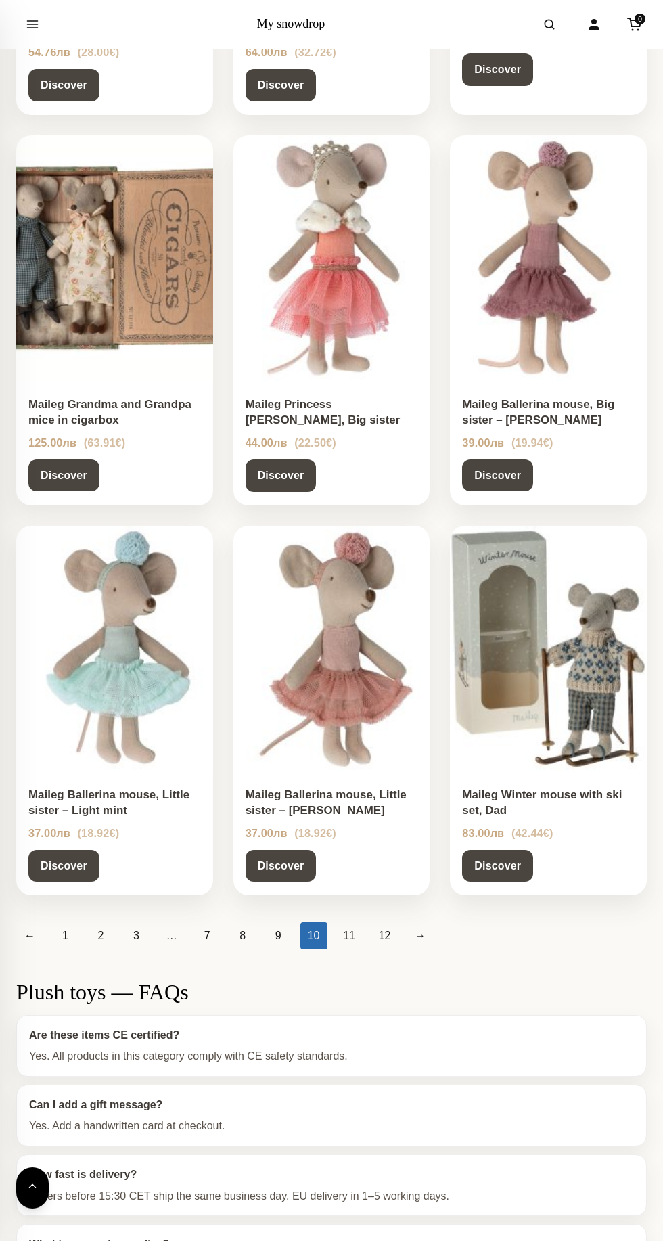
scroll to position [917, 0]
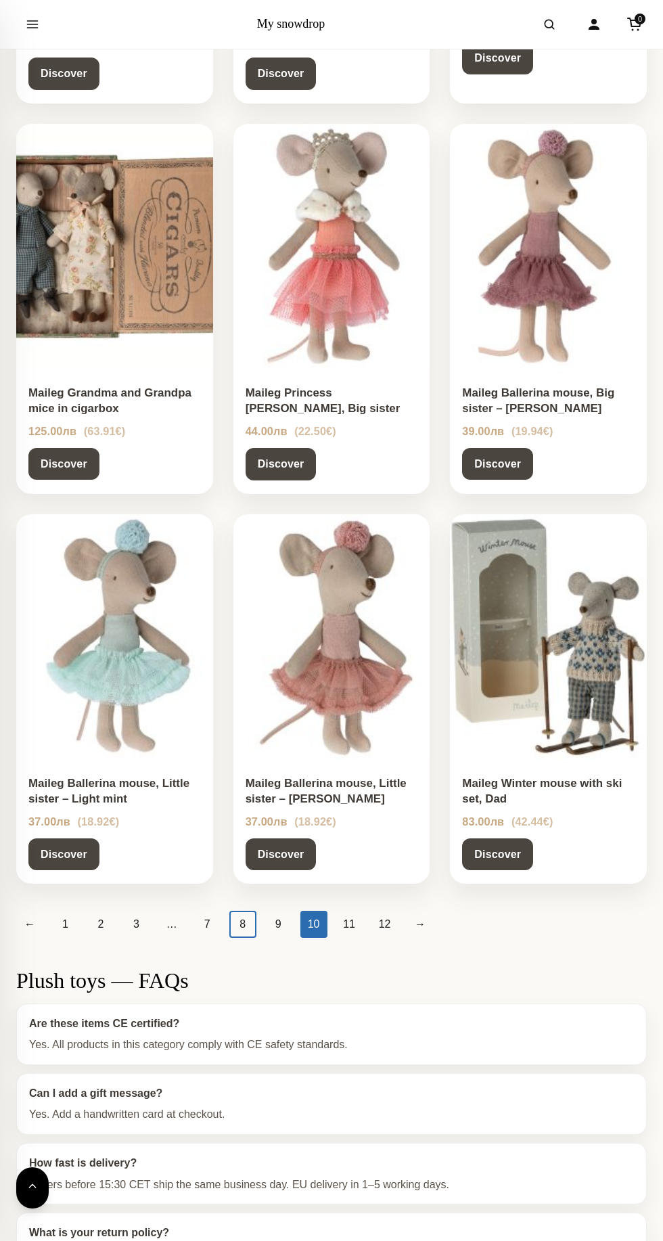
click at [240, 924] on link "8" at bounding box center [242, 924] width 27 height 27
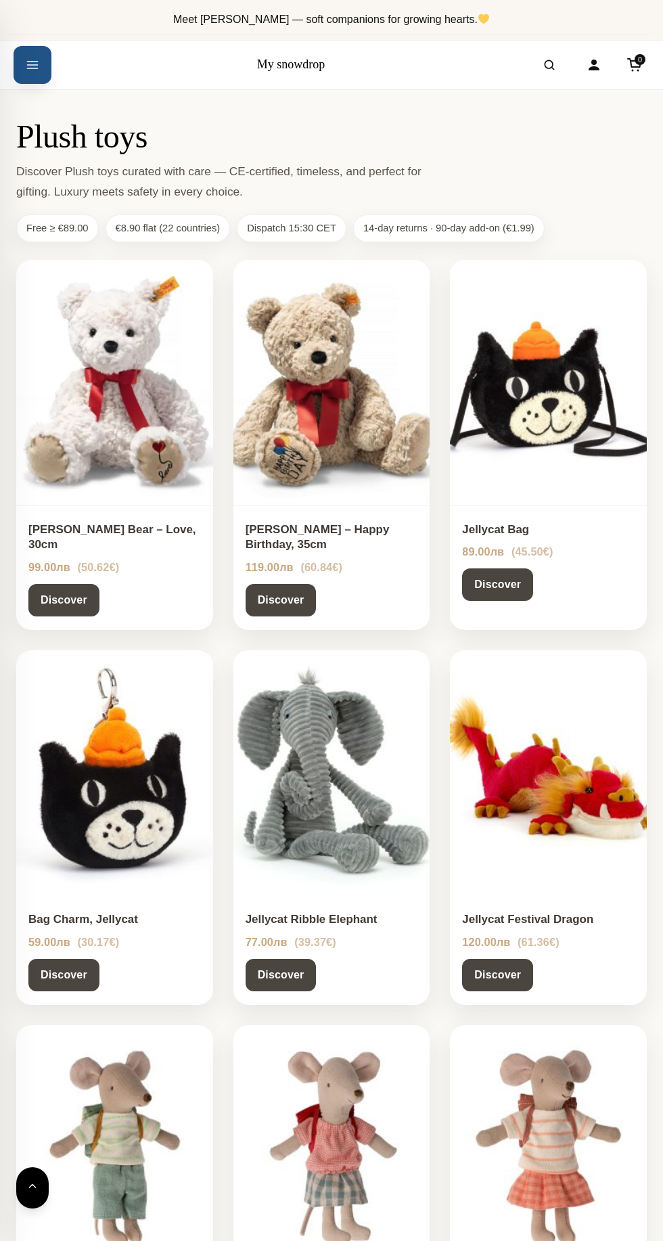
click at [36, 80] on button "Open menu" at bounding box center [33, 65] width 38 height 38
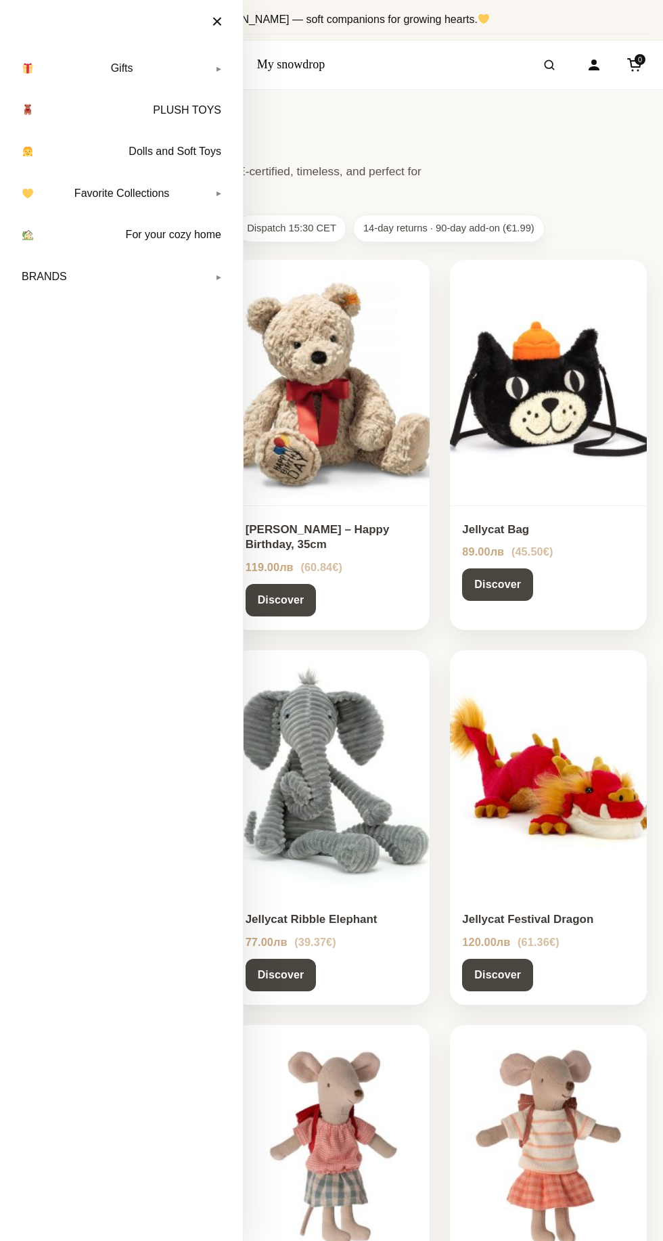
click at [219, 276] on link "BRANDS" at bounding box center [122, 277] width 216 height 34
click at [87, 401] on link "Konges Sløjd" at bounding box center [129, 392] width 199 height 27
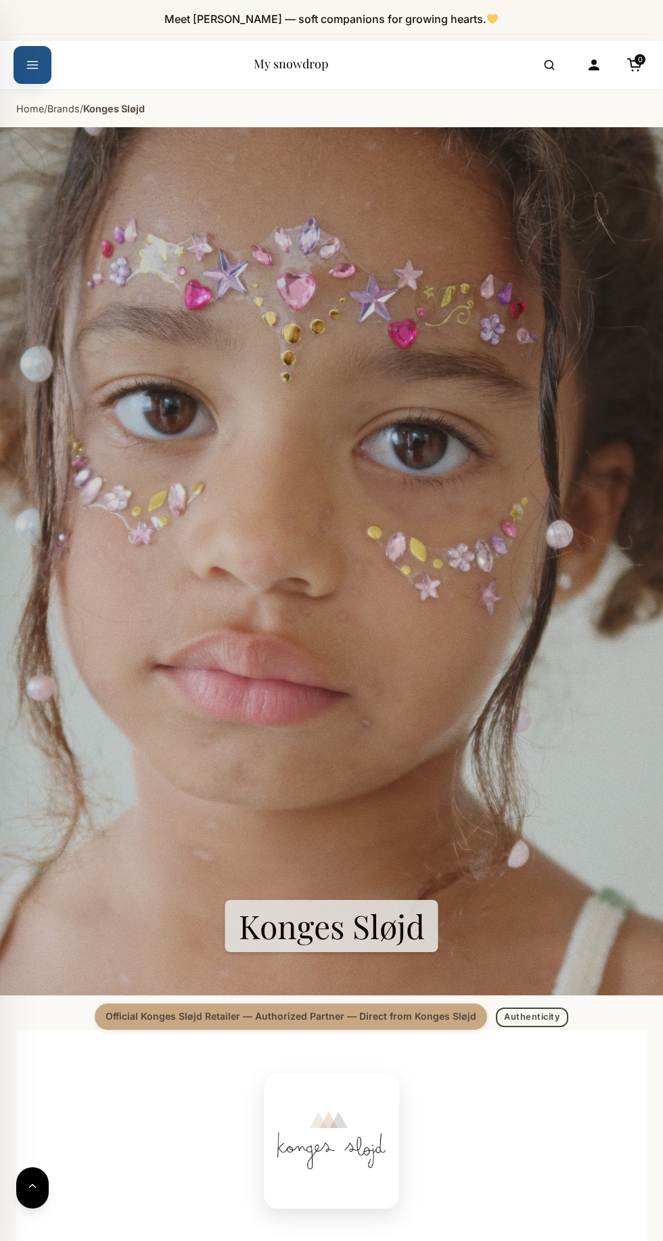
click at [30, 70] on icon "Open menu" at bounding box center [33, 65] width 14 height 24
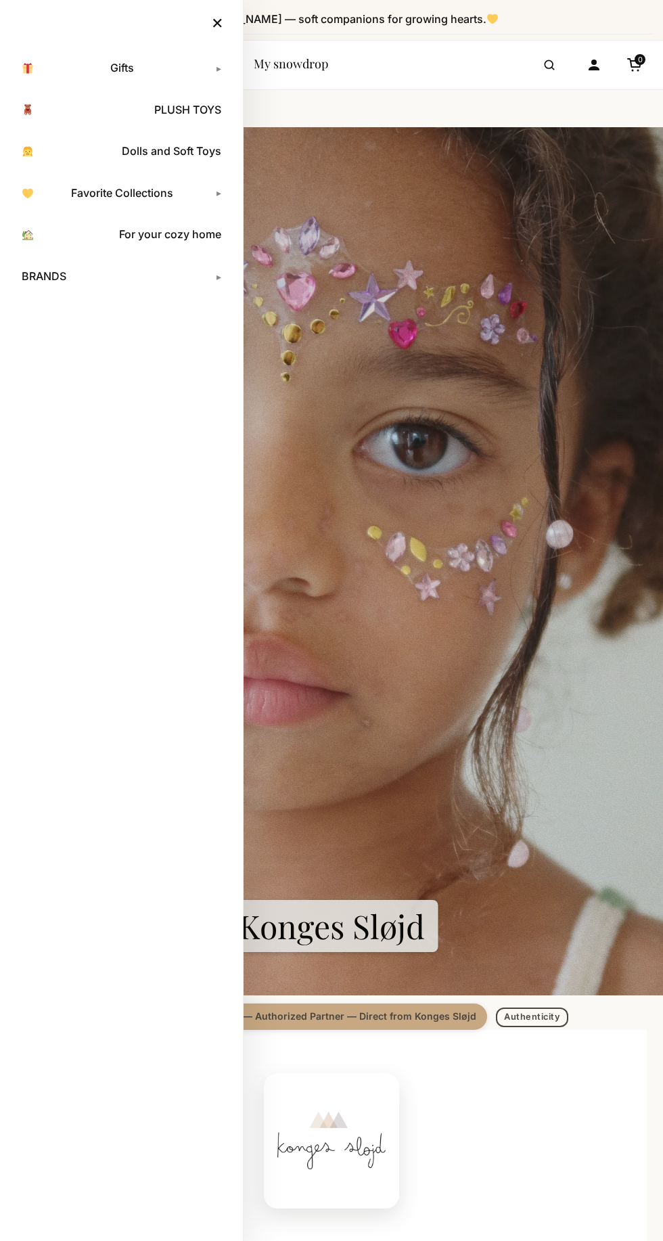
click at [215, 285] on link "BRANDS" at bounding box center [122, 277] width 216 height 34
click at [91, 451] on link "Marina & Pau" at bounding box center [129, 446] width 199 height 27
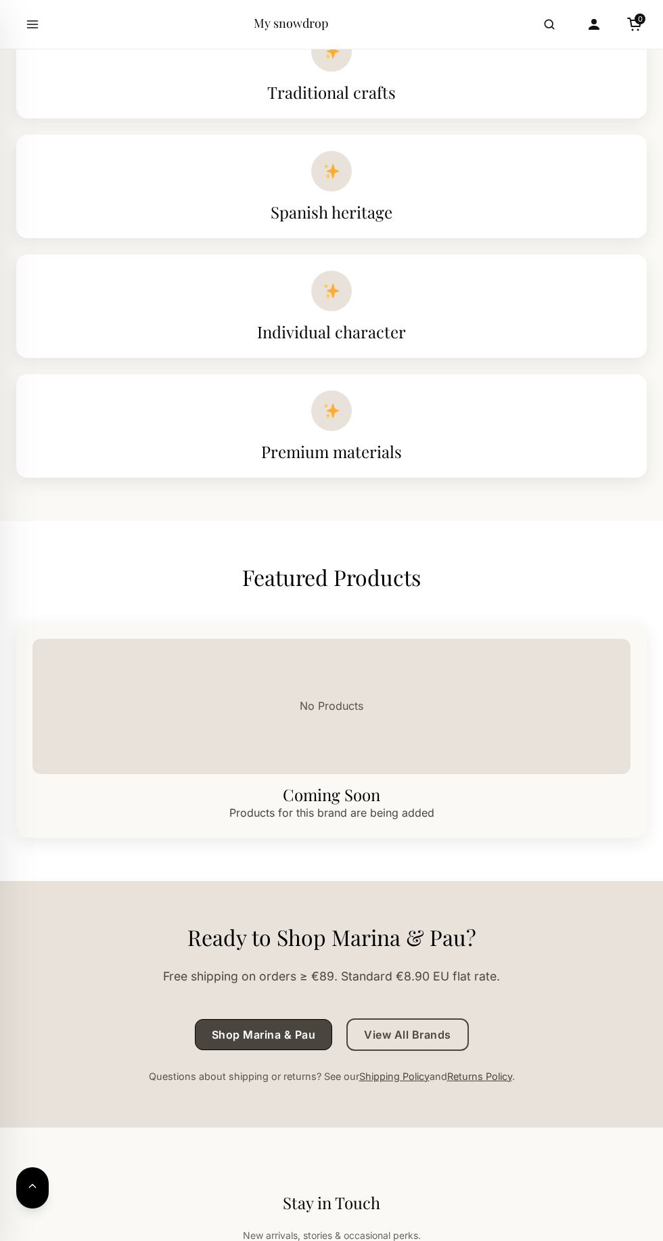
scroll to position [1691, 0]
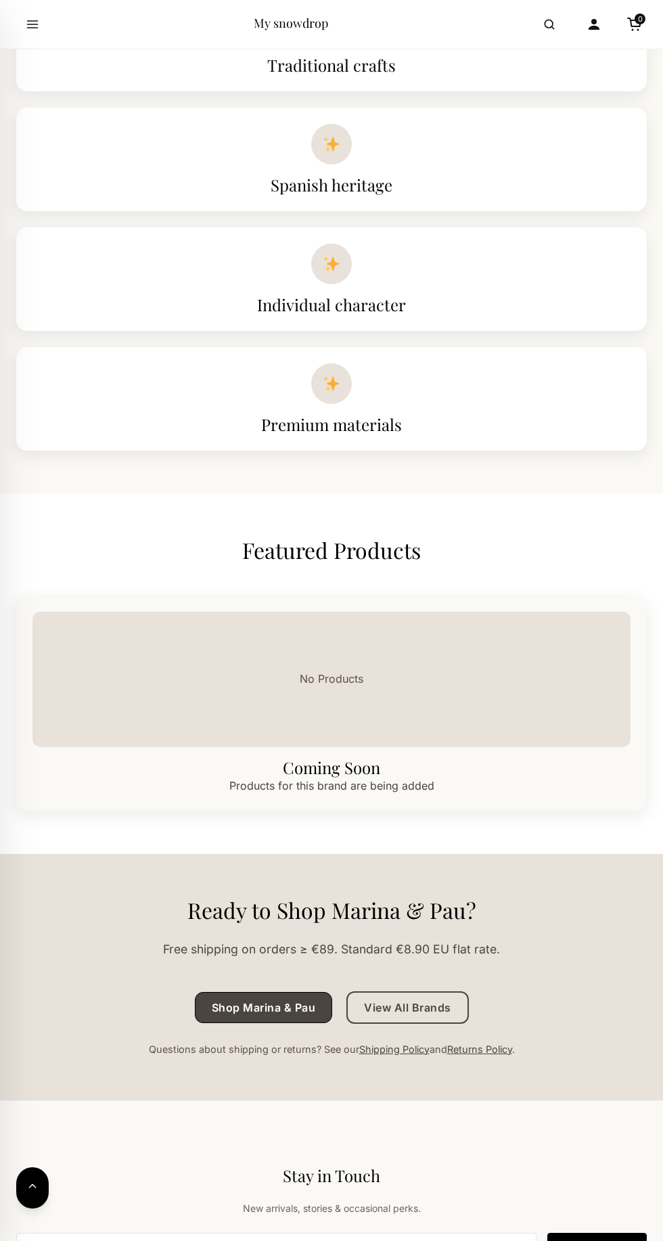
click at [282, 1023] on link "Shop Marina & Pau" at bounding box center [264, 1007] width 138 height 31
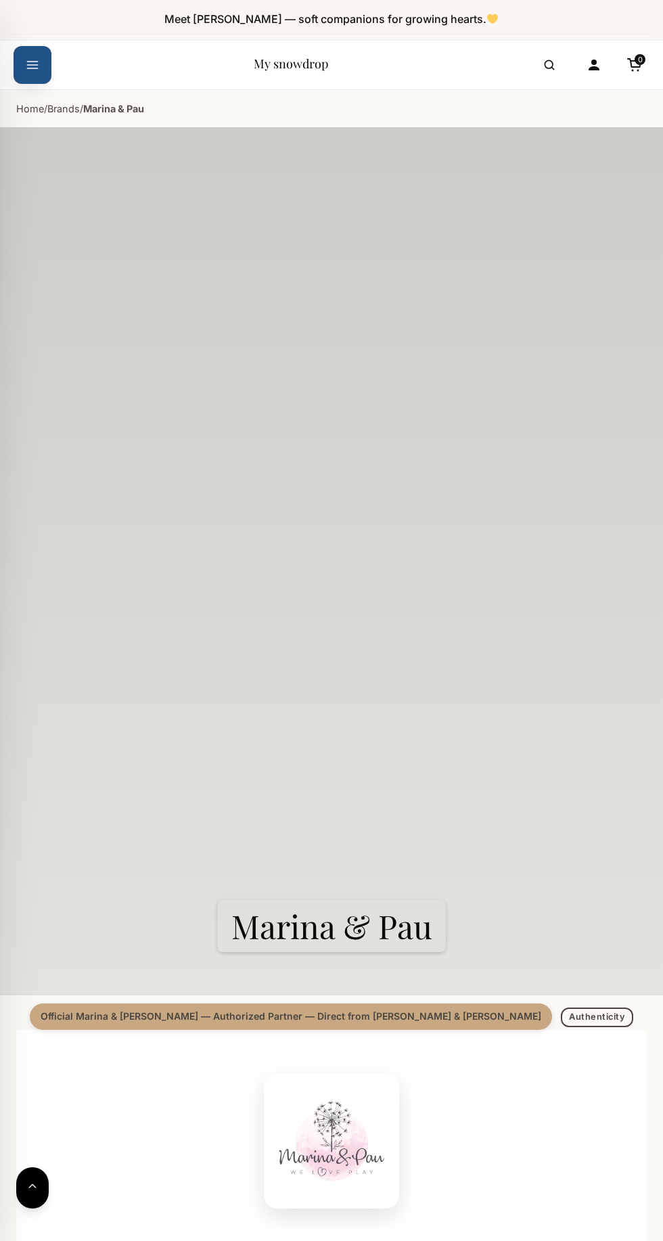
click at [34, 66] on icon "Open menu" at bounding box center [33, 65] width 14 height 24
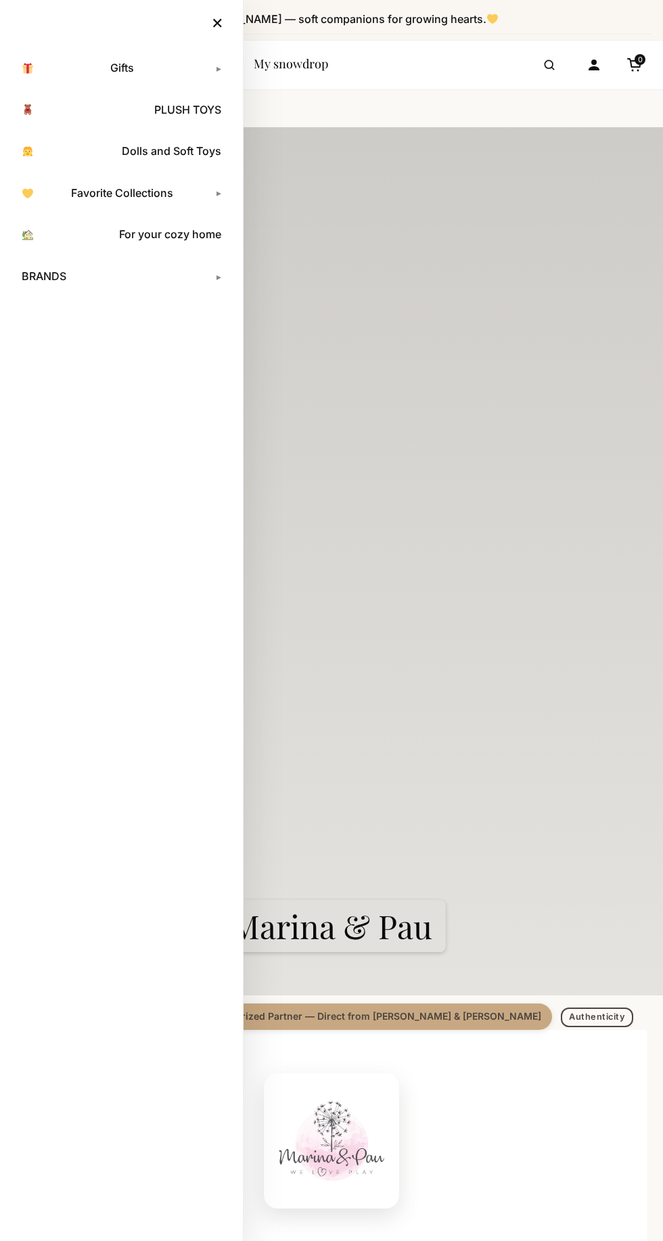
click at [220, 276] on link "BRANDS" at bounding box center [122, 277] width 216 height 34
click at [58, 475] on link "Jellycat" at bounding box center [129, 473] width 199 height 27
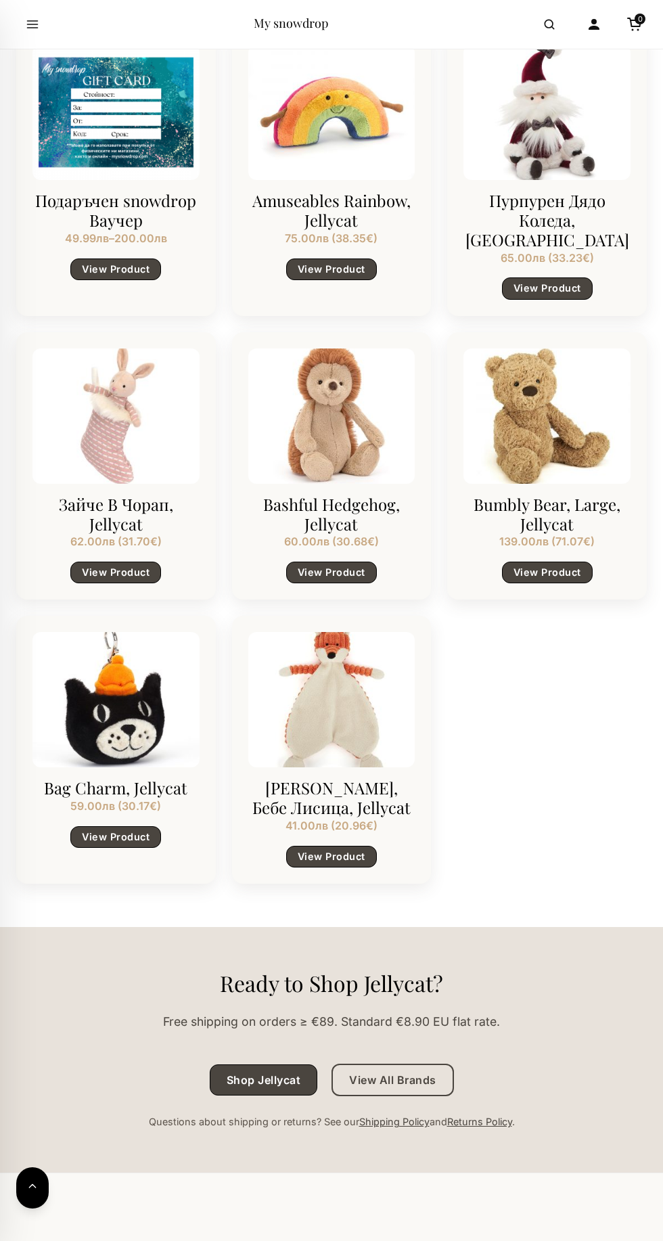
scroll to position [2263, 0]
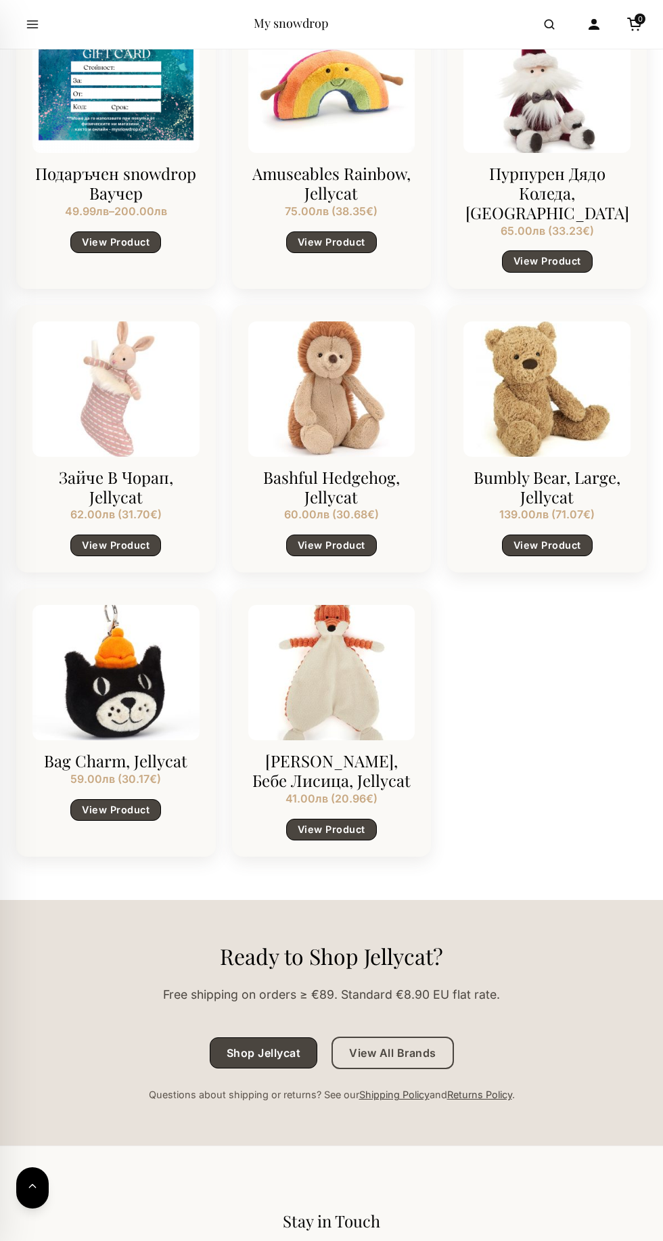
click at [278, 1068] on link "Shop Jellycat" at bounding box center [264, 1052] width 108 height 31
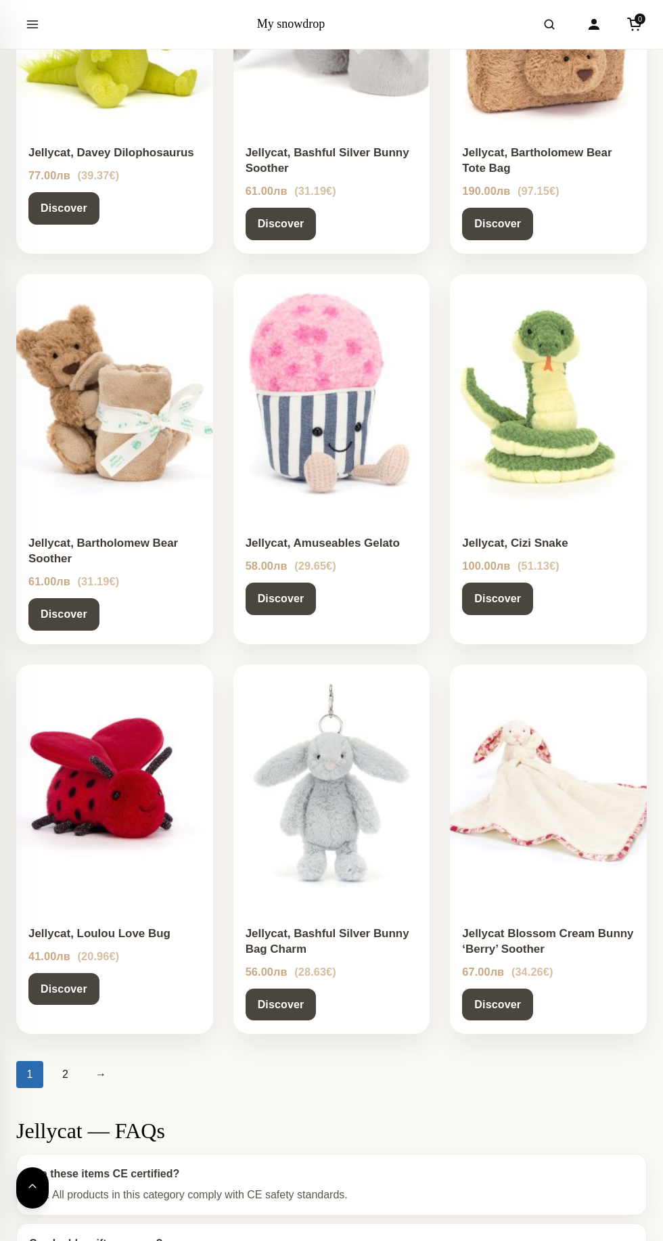
scroll to position [756, 0]
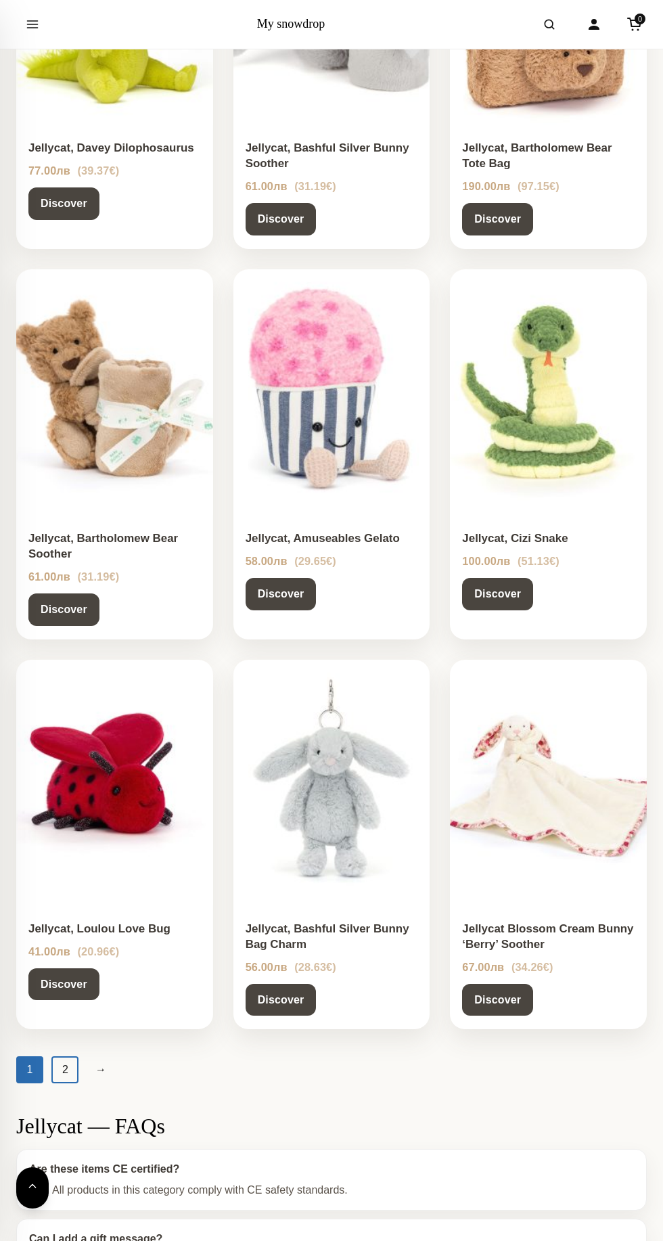
click at [65, 1068] on link "2" at bounding box center [64, 1069] width 27 height 27
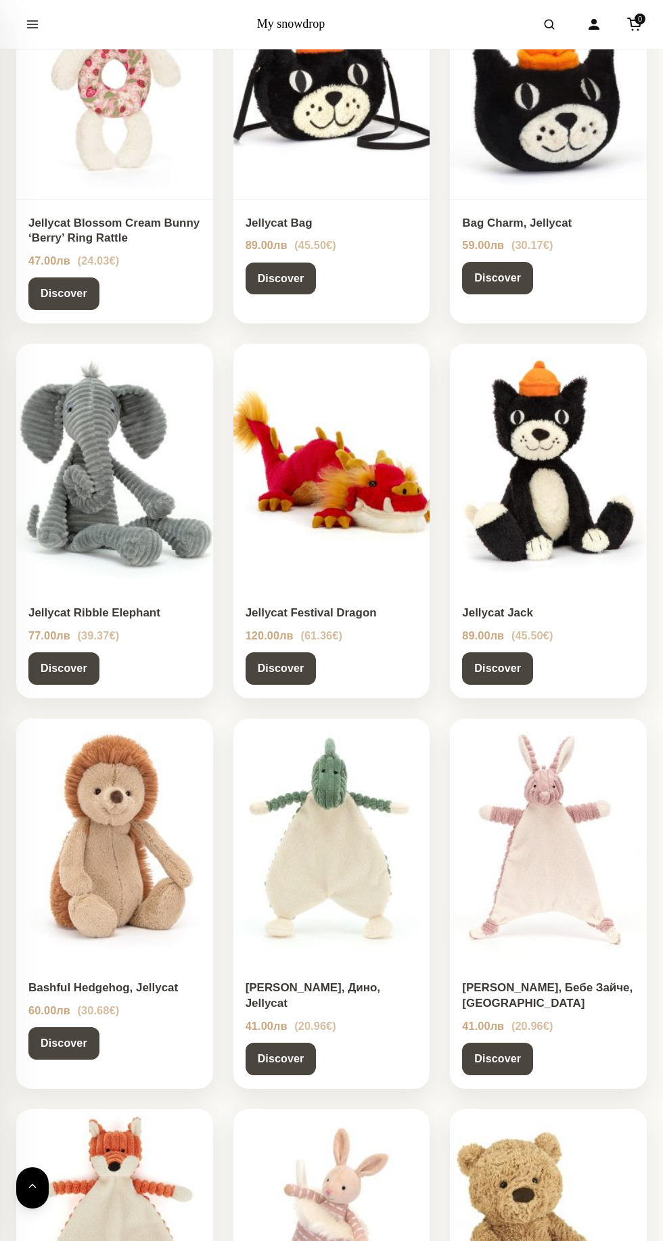
scroll to position [239, 0]
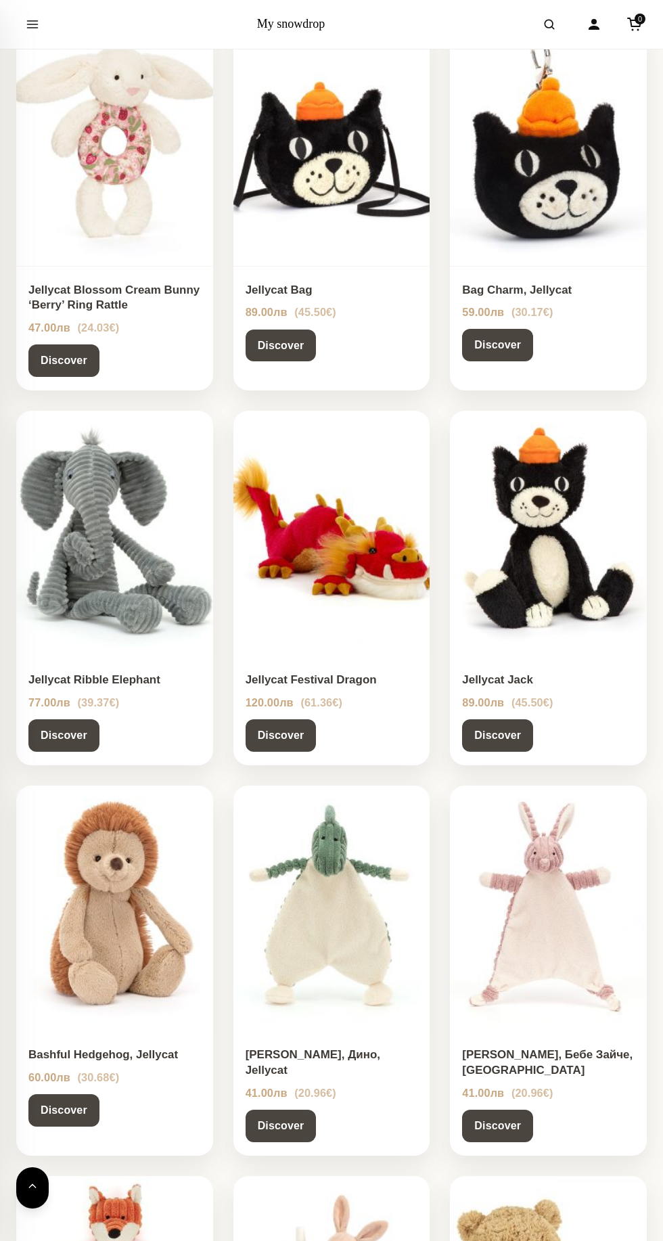
click at [511, 538] on img at bounding box center [548, 534] width 197 height 246
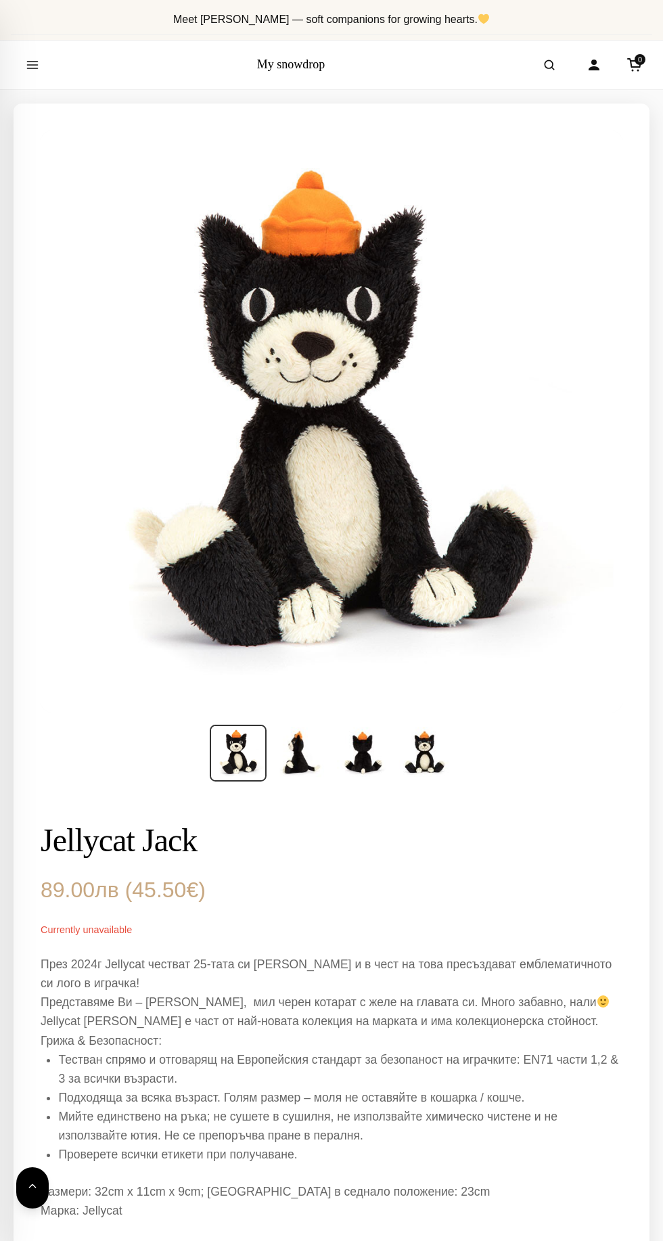
click at [298, 767] on img at bounding box center [300, 753] width 54 height 54
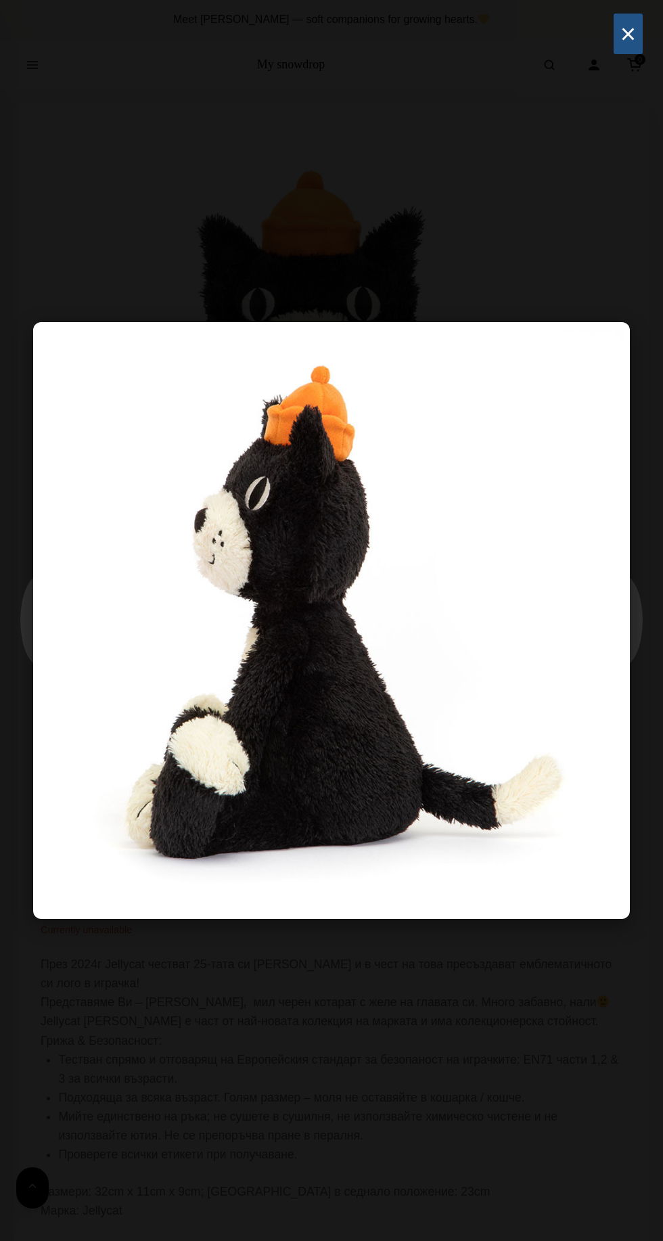
click at [628, 35] on button "×" at bounding box center [628, 34] width 29 height 41
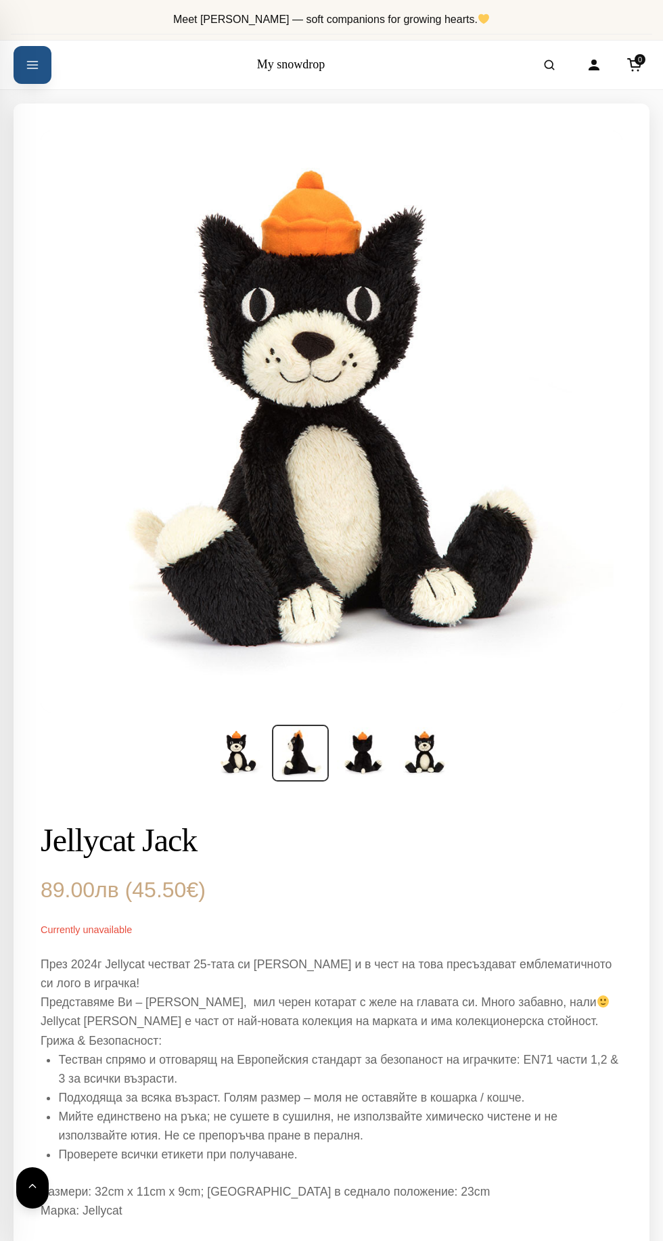
click at [35, 70] on icon "Open menu" at bounding box center [33, 65] width 14 height 24
